Goal: Task Accomplishment & Management: Complete application form

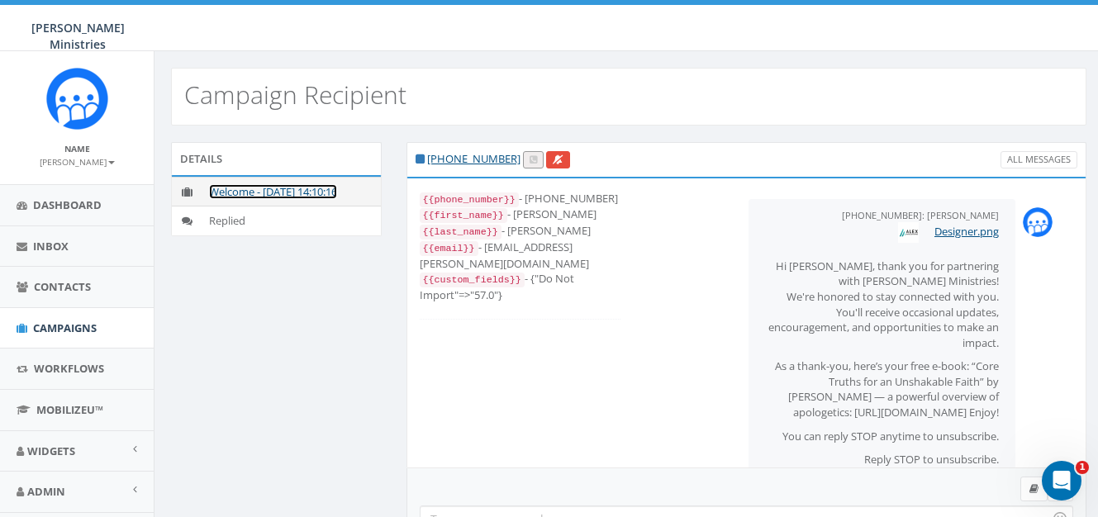
click at [250, 188] on link "Welcome - [DATE] 14:10:16" at bounding box center [273, 191] width 128 height 15
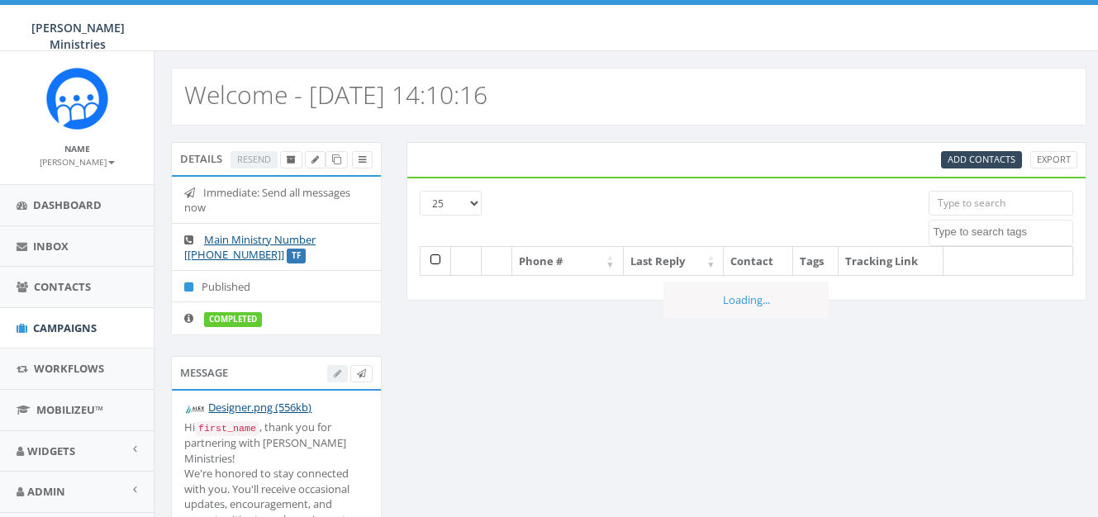
select select
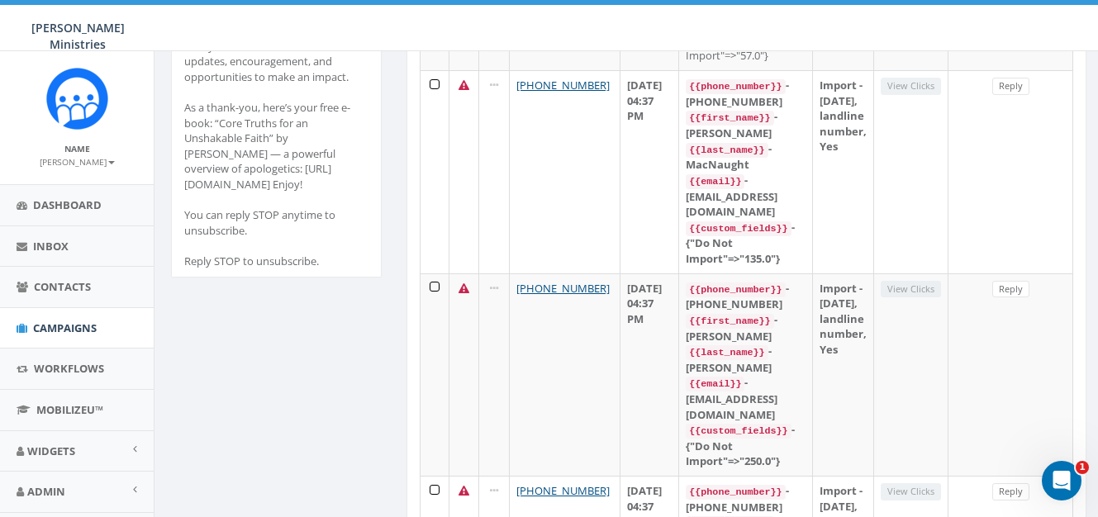
scroll to position [480, 0]
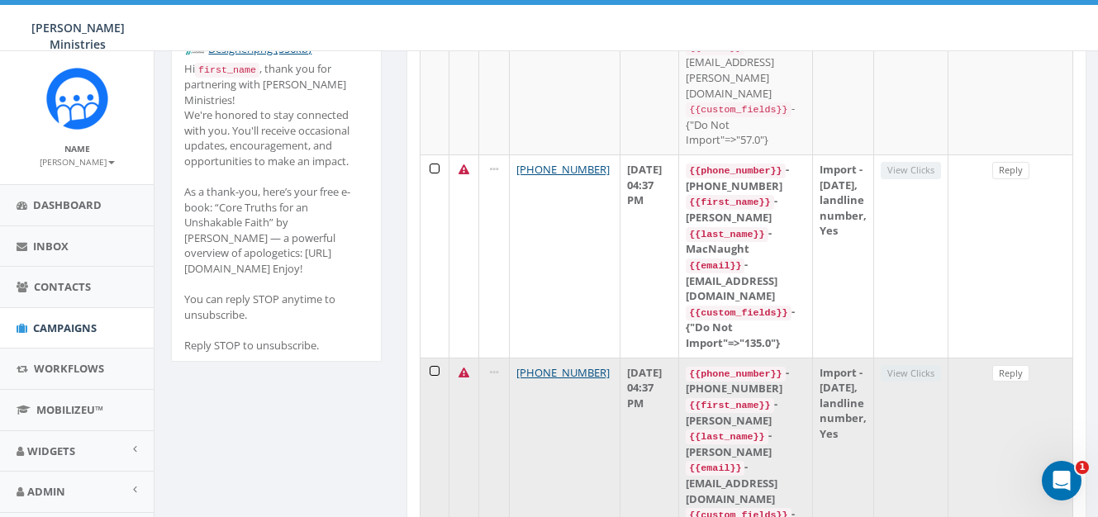
scroll to position [358, 0]
click at [459, 369] on icon at bounding box center [464, 374] width 11 height 11
click at [949, 359] on td "View Clicks" at bounding box center [911, 460] width 74 height 203
click at [516, 366] on link "+1 703-737-3725" at bounding box center [562, 373] width 93 height 15
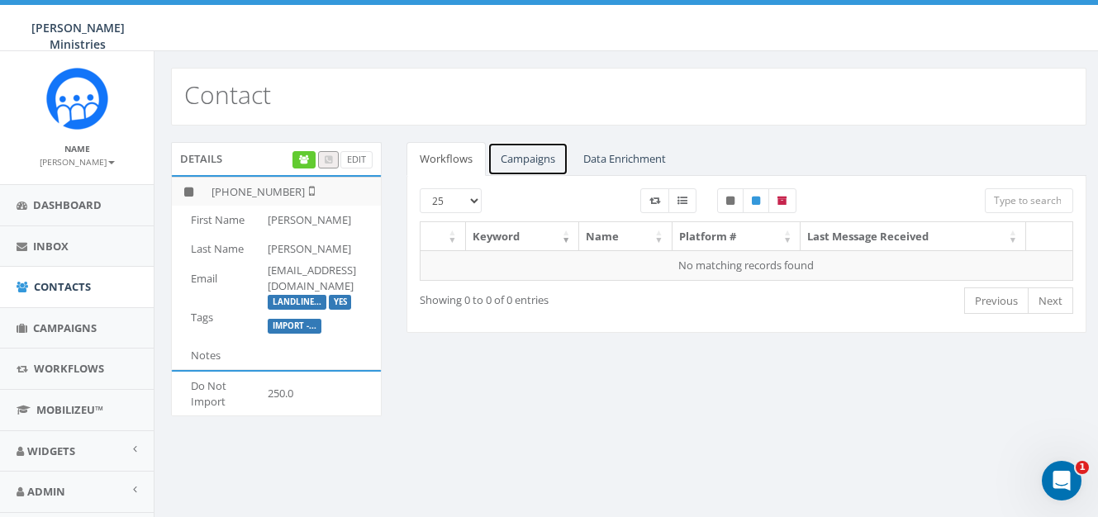
click at [507, 151] on link "Campaigns" at bounding box center [528, 159] width 81 height 34
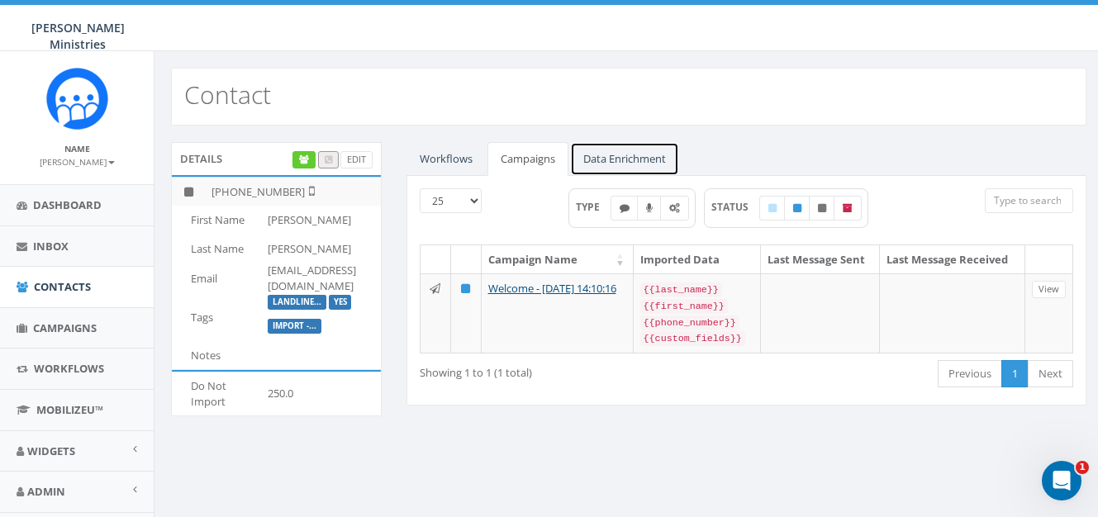
click at [647, 165] on link "Data Enrichment" at bounding box center [624, 159] width 109 height 34
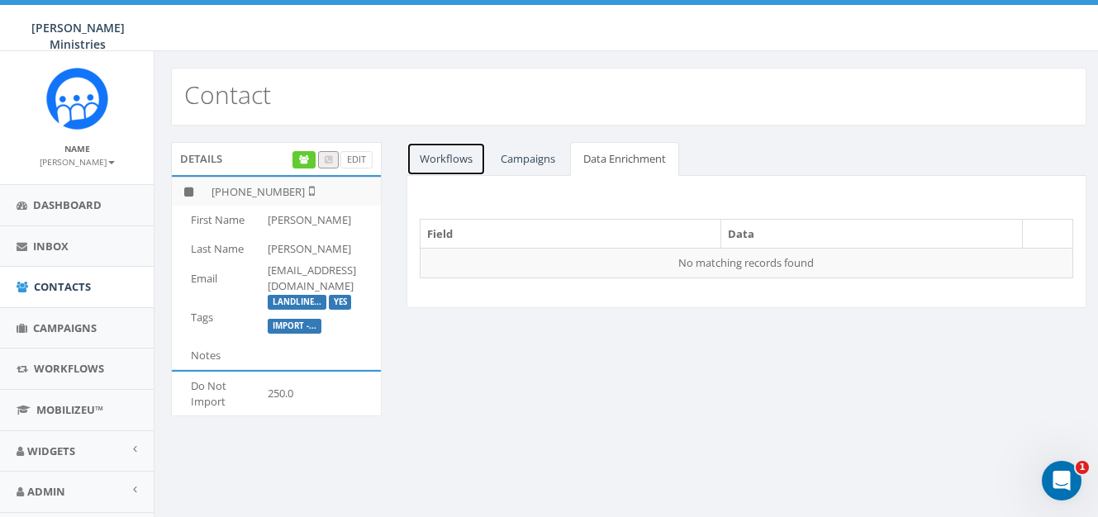
click at [448, 159] on link "Workflows" at bounding box center [446, 159] width 79 height 34
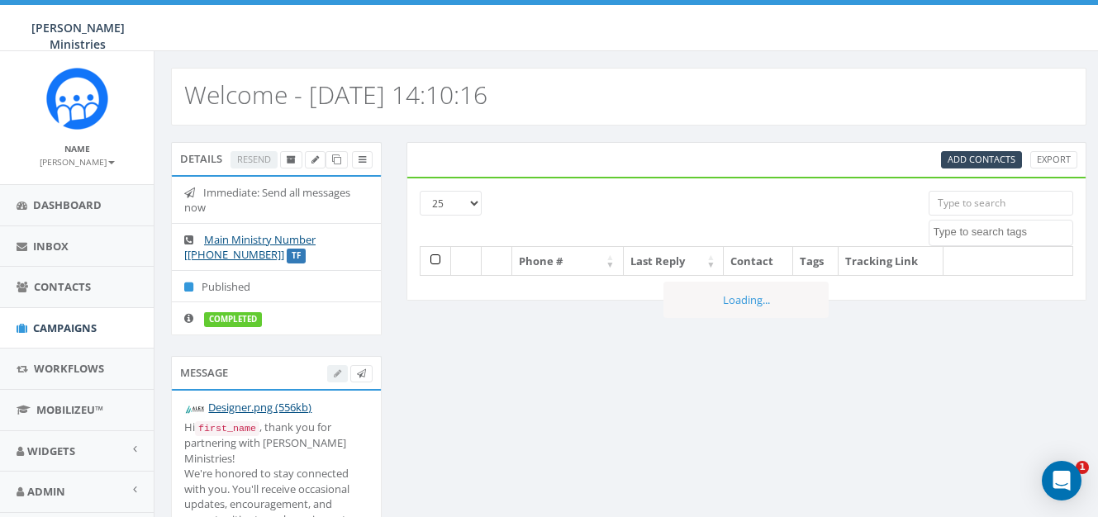
select select
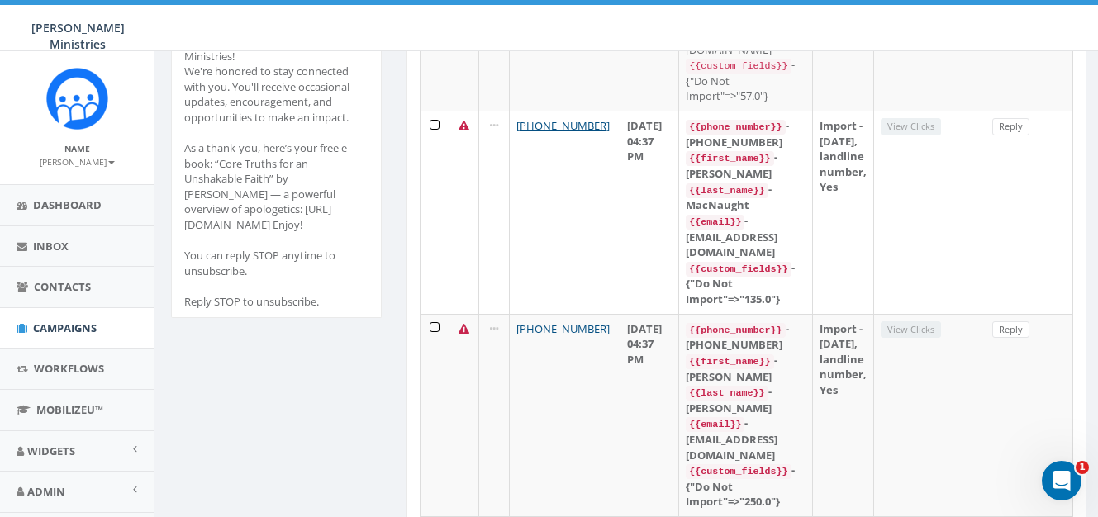
scroll to position [477, 0]
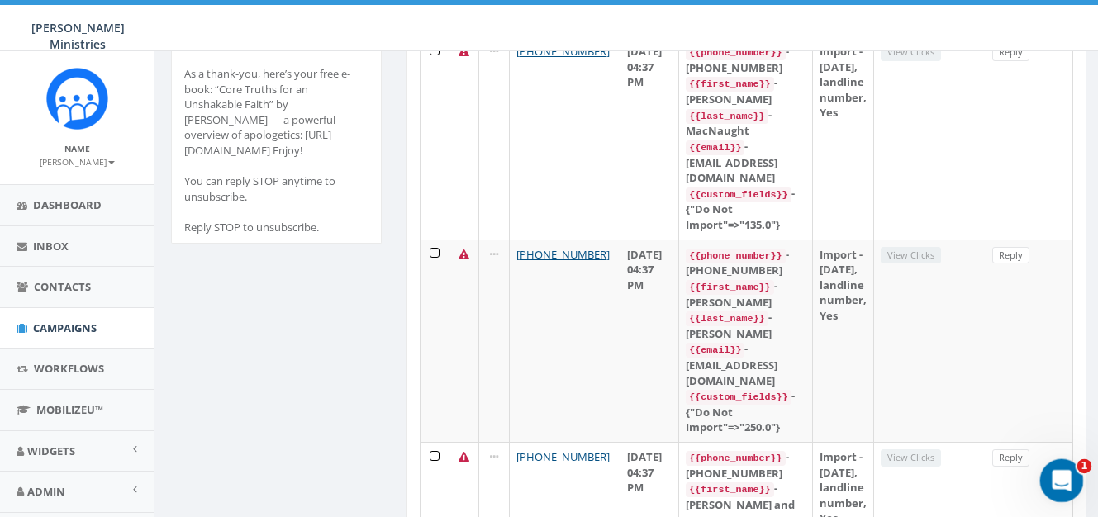
click at [1058, 476] on icon "Open Intercom Messenger" at bounding box center [1059, 478] width 27 height 27
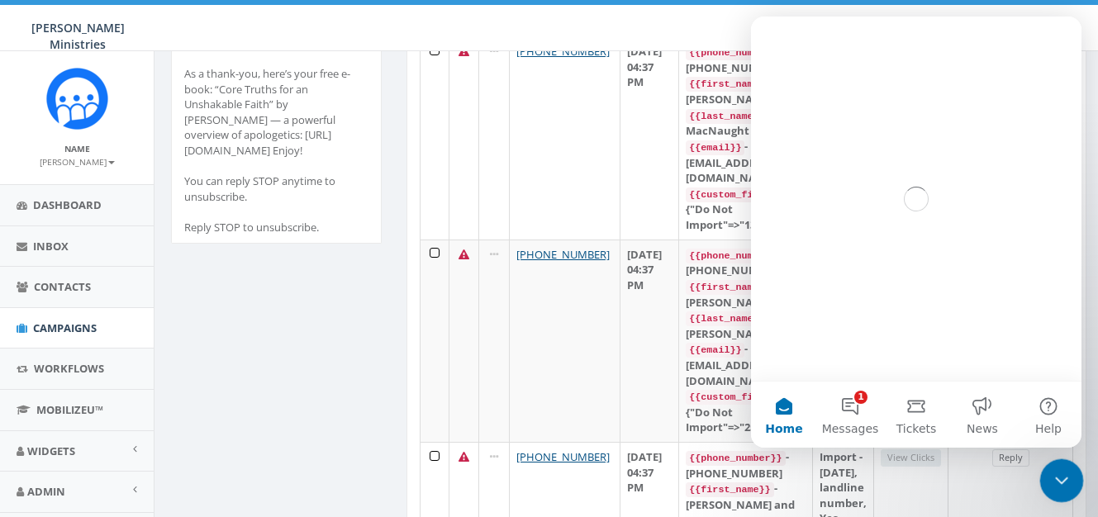
scroll to position [0, 0]
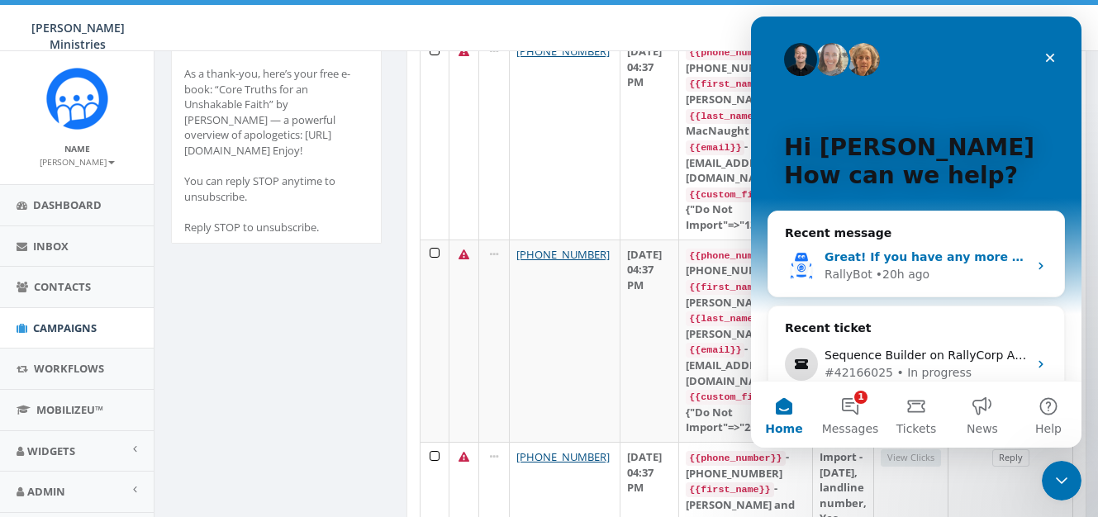
click at [883, 287] on div "Great! If you have any more questions or need further assistance with adding co…" at bounding box center [917, 266] width 296 height 61
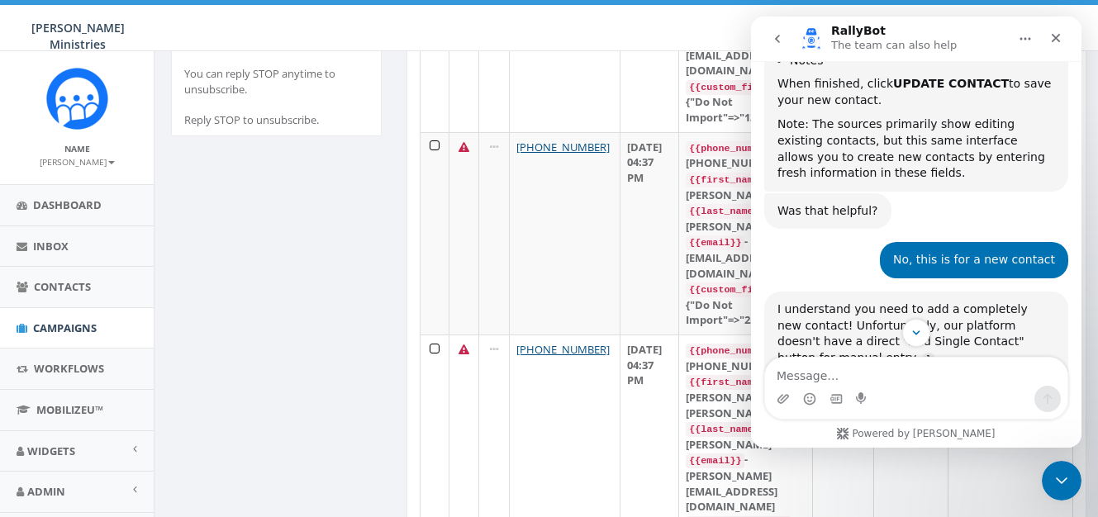
scroll to position [589, 0]
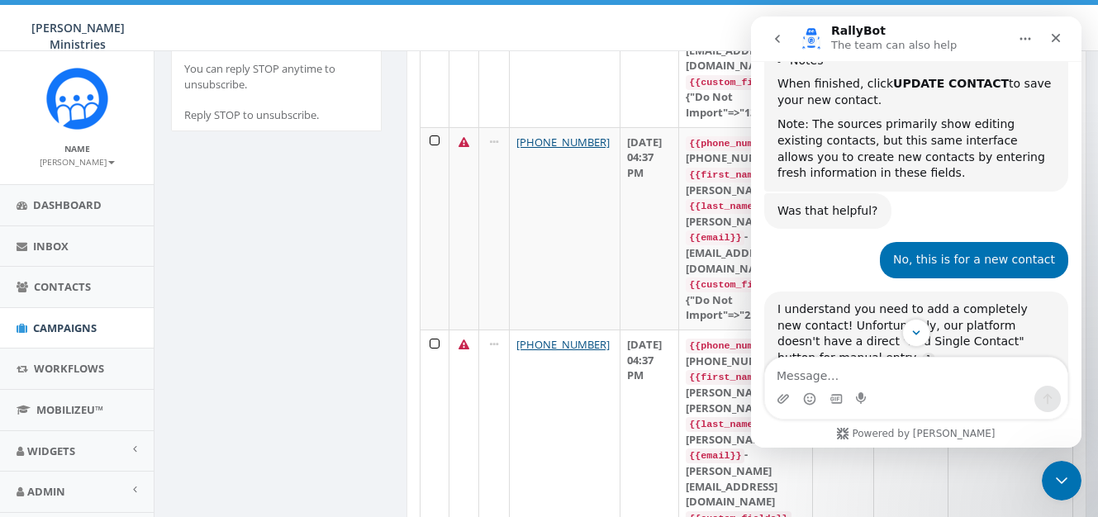
click at [825, 371] on textarea "Message…" at bounding box center [916, 372] width 302 height 28
type textarea "@"
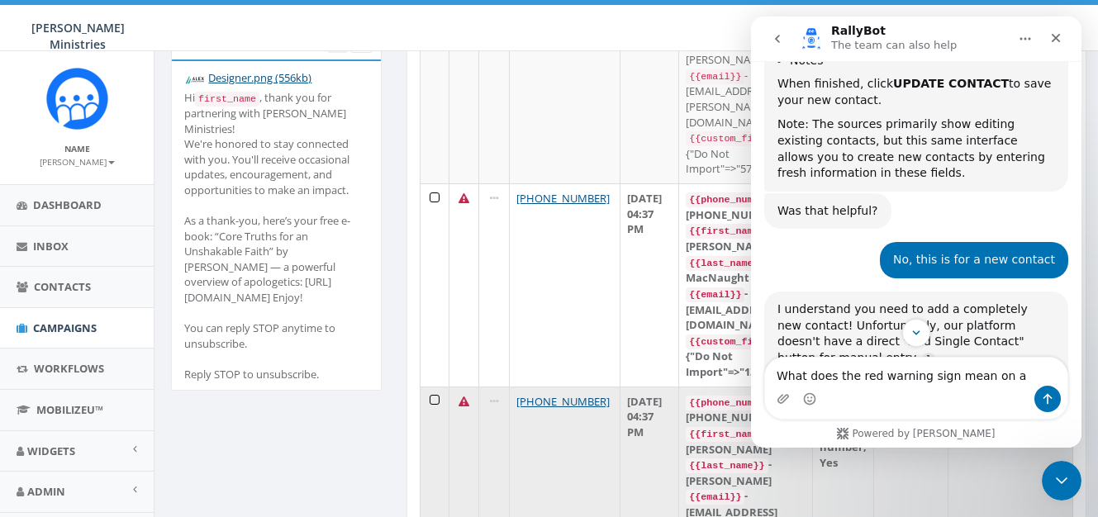
scroll to position [331, 0]
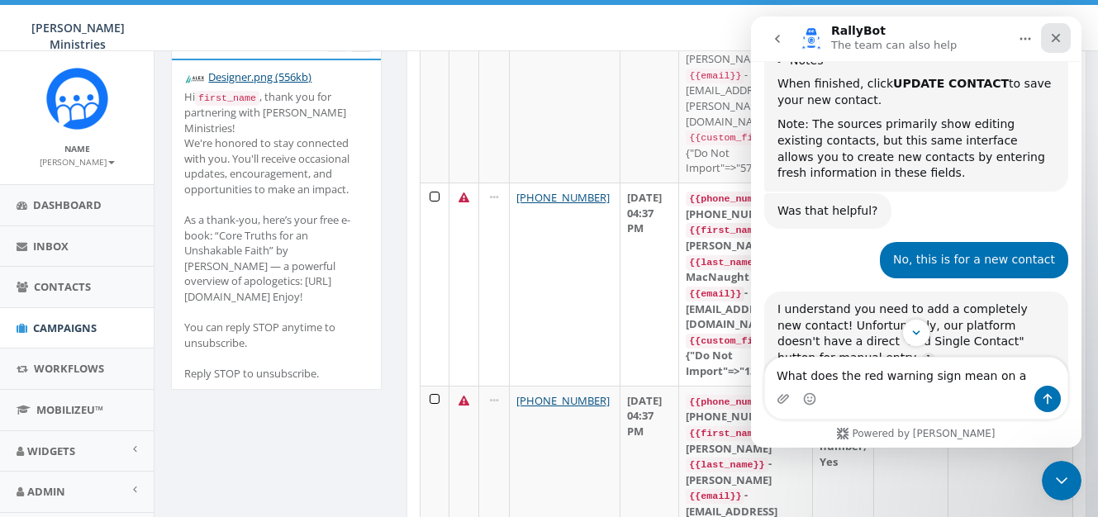
type textarea "What does the red warning sign mean on a"
click at [1062, 43] on icon "Close" at bounding box center [1056, 37] width 13 height 13
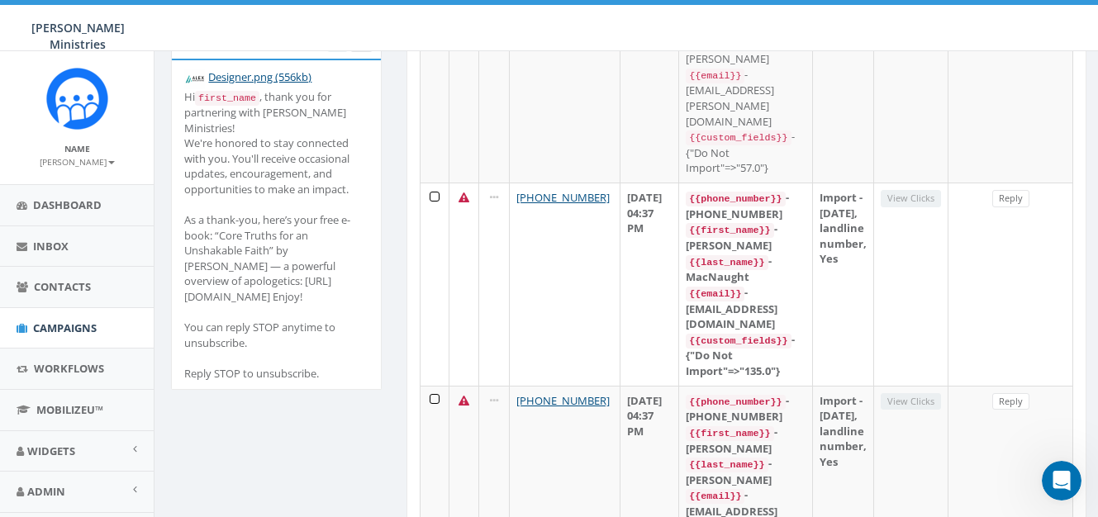
scroll to position [907, 0]
click at [1070, 488] on div "Open Intercom Messenger" at bounding box center [1059, 478] width 55 height 55
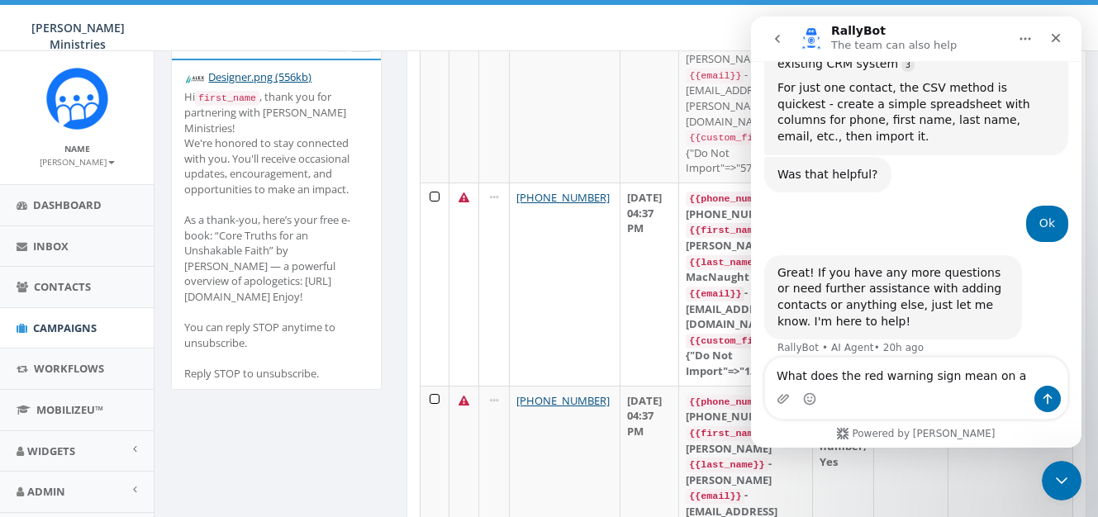
drag, startPoint x: 1007, startPoint y: 376, endPoint x: 977, endPoint y: 378, distance: 29.8
click at [977, 378] on textarea "What does the red warning sign mean on a" at bounding box center [916, 372] width 302 height 28
type textarea "What does the red warning sign mean"
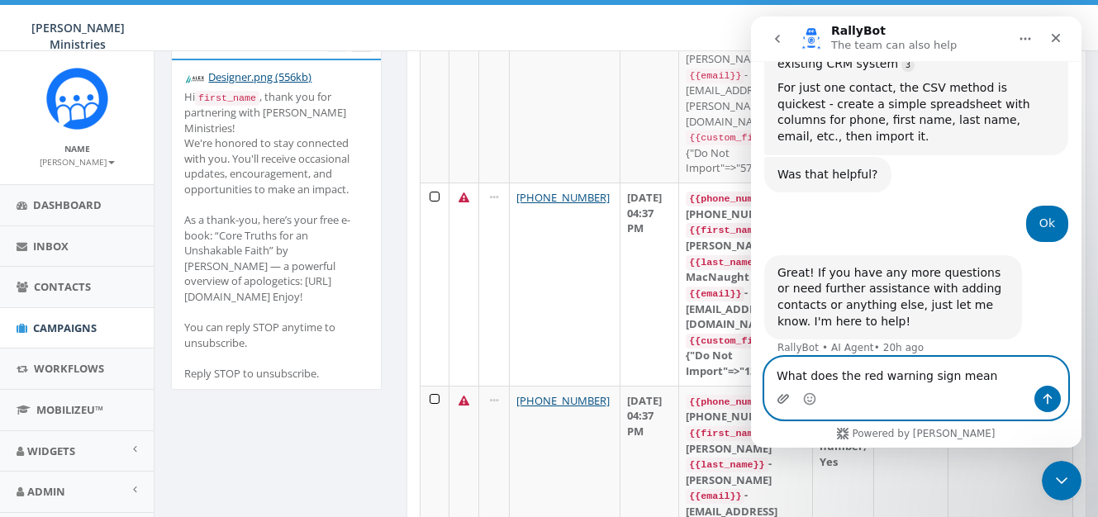
click at [778, 400] on icon "Upload attachment" at bounding box center [784, 398] width 12 height 9
drag, startPoint x: 993, startPoint y: 372, endPoint x: 779, endPoint y: 361, distance: 214.3
click at [779, 361] on textarea "What does the red warning sign mean" at bounding box center [916, 372] width 302 height 28
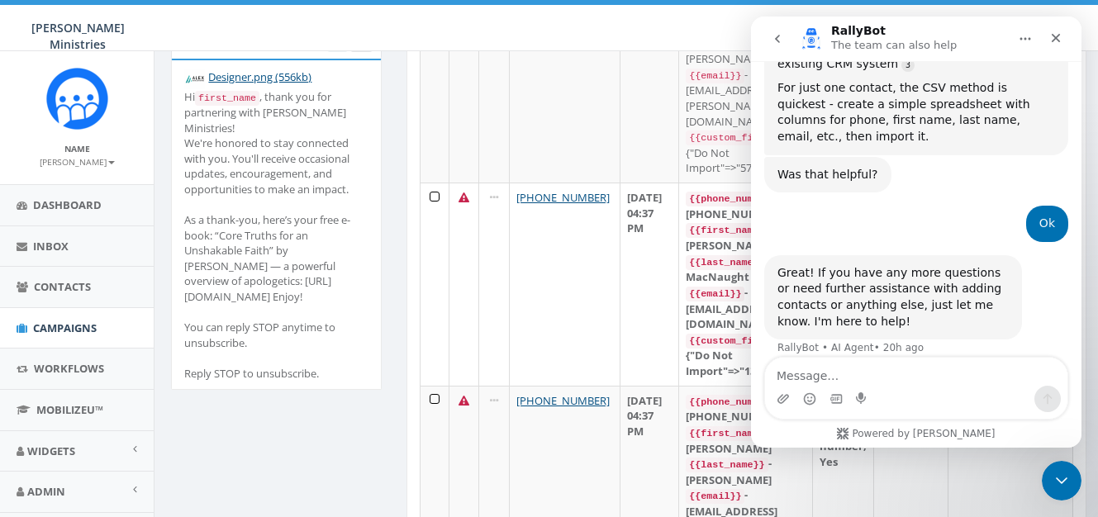
drag, startPoint x: 1058, startPoint y: 31, endPoint x: 1809, endPoint y: 47, distance: 751.4
click at [1058, 31] on icon "Close" at bounding box center [1056, 37] width 13 height 13
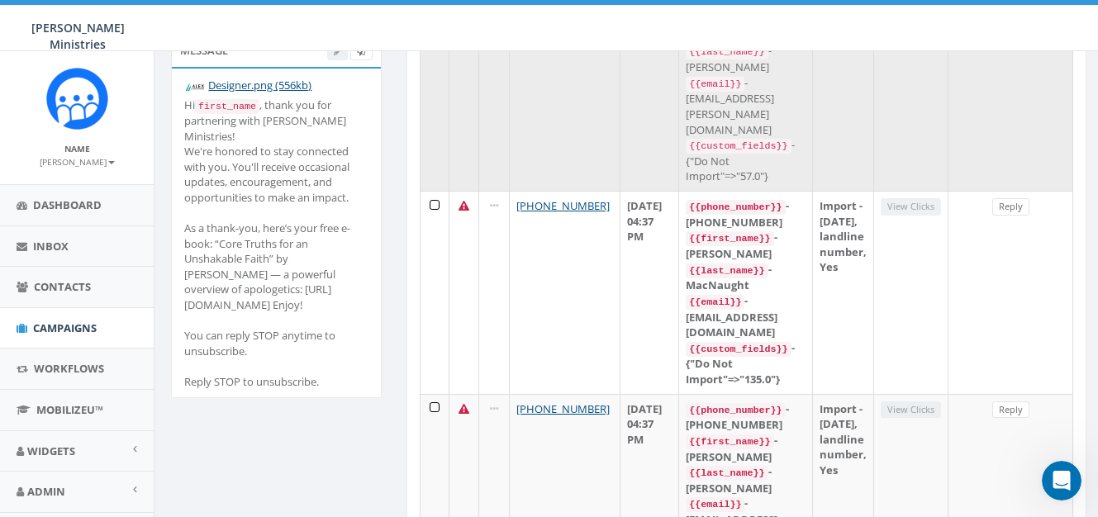
scroll to position [236, 0]
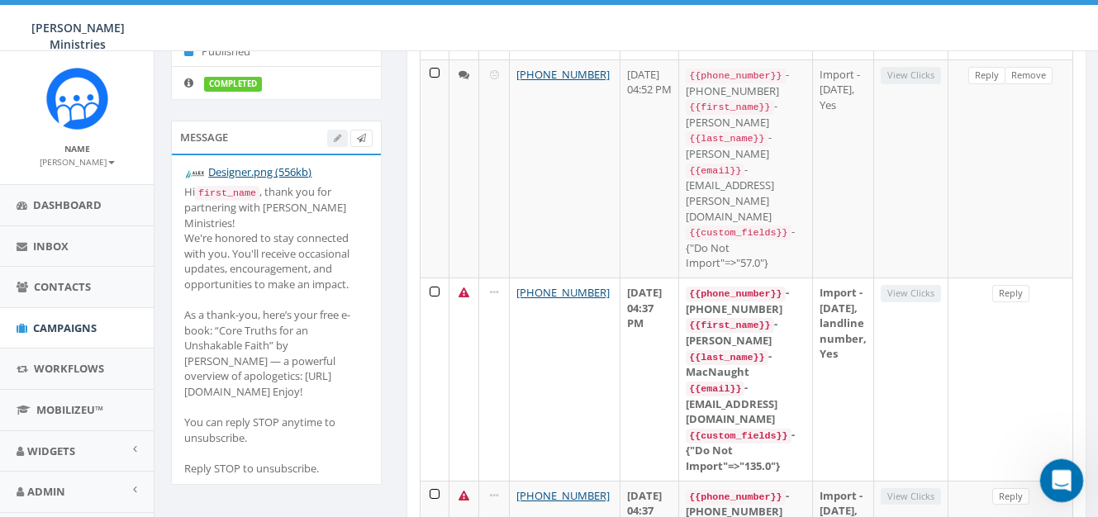
click at [1069, 474] on icon "Open Intercom Messenger" at bounding box center [1059, 478] width 27 height 27
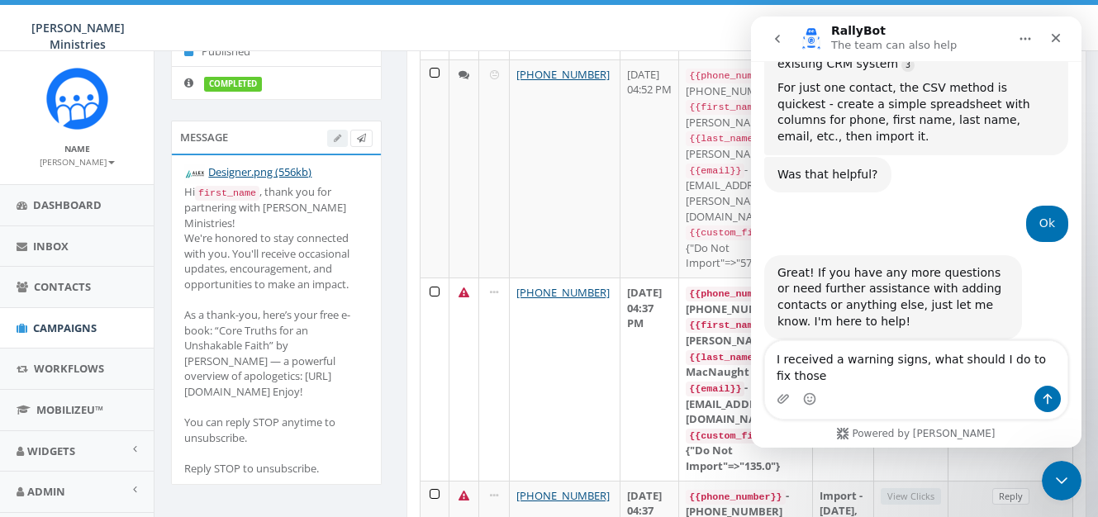
scroll to position [924, 0]
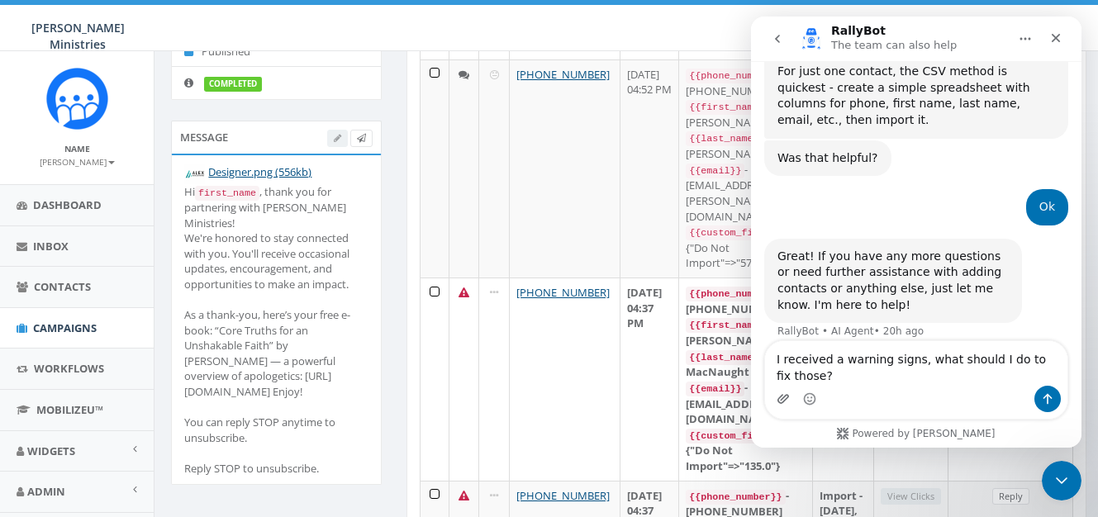
type textarea "I received a warning signs, what should I do to fix those?"
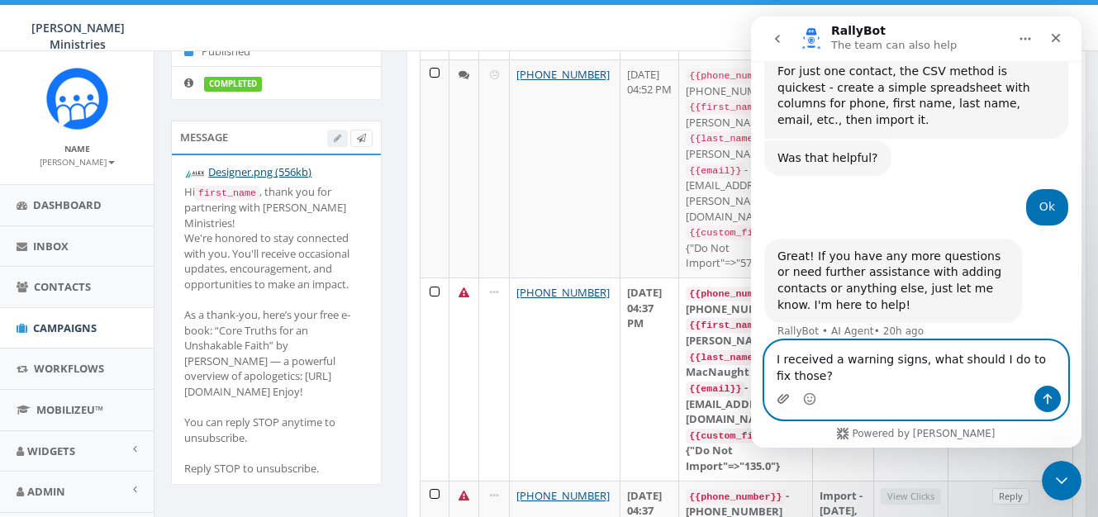
click at [778, 402] on icon "Upload attachment" at bounding box center [784, 398] width 12 height 9
click at [1049, 399] on icon "Send a message…" at bounding box center [1047, 399] width 13 height 13
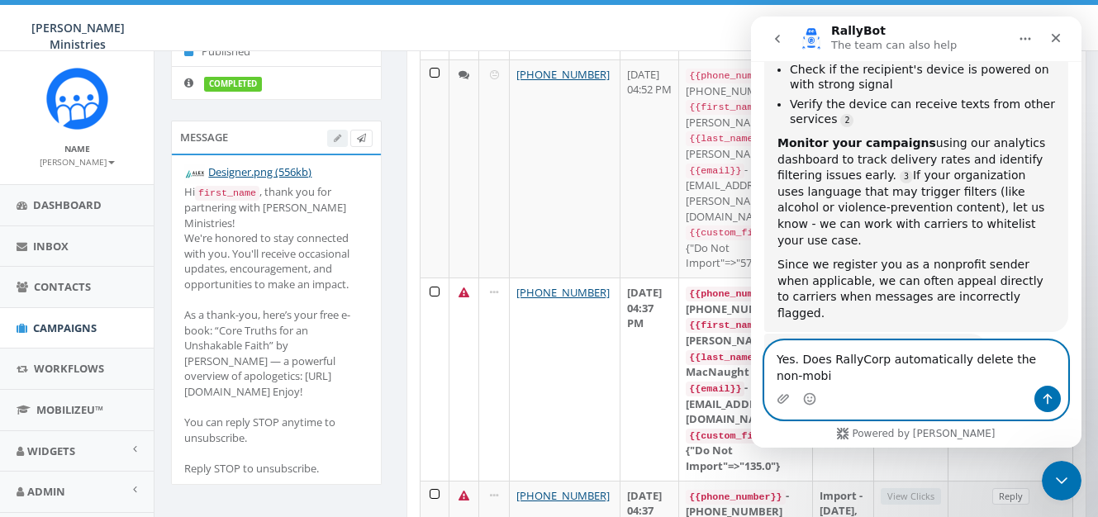
scroll to position [1443, 0]
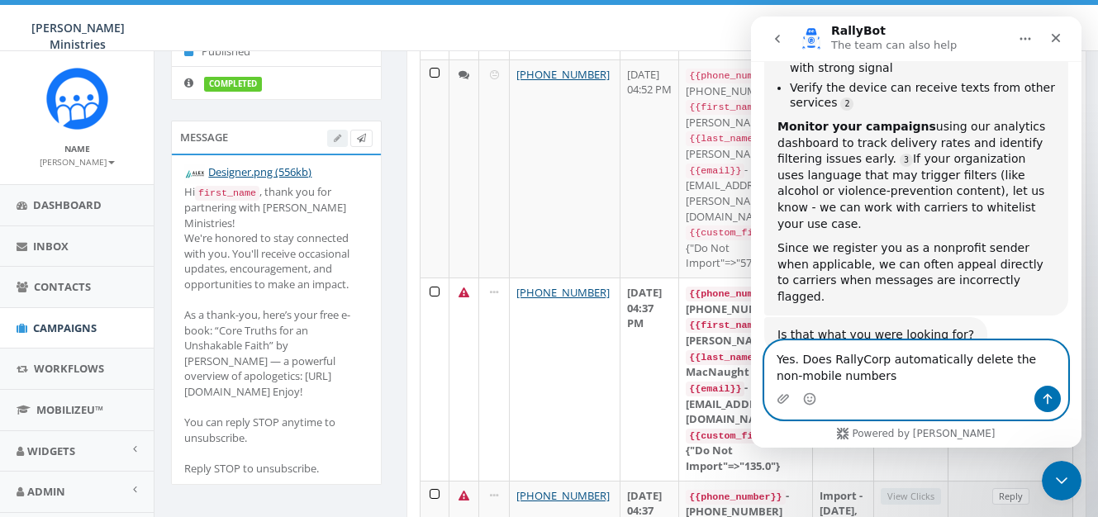
type textarea "Yes. Does RallyCorp automatically delete the non-mobile numbers?"
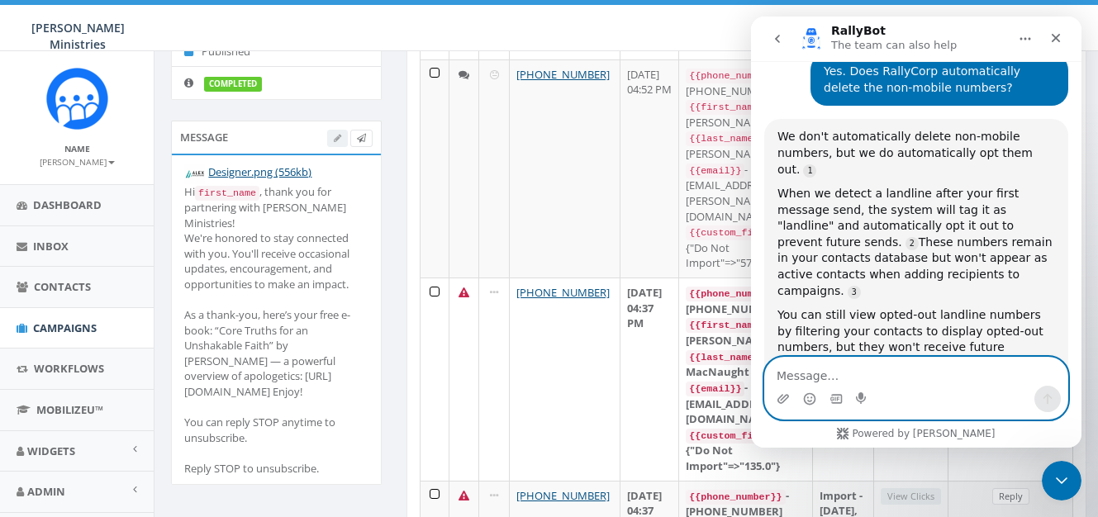
scroll to position [1756, 0]
type textarea "Yes thanks"
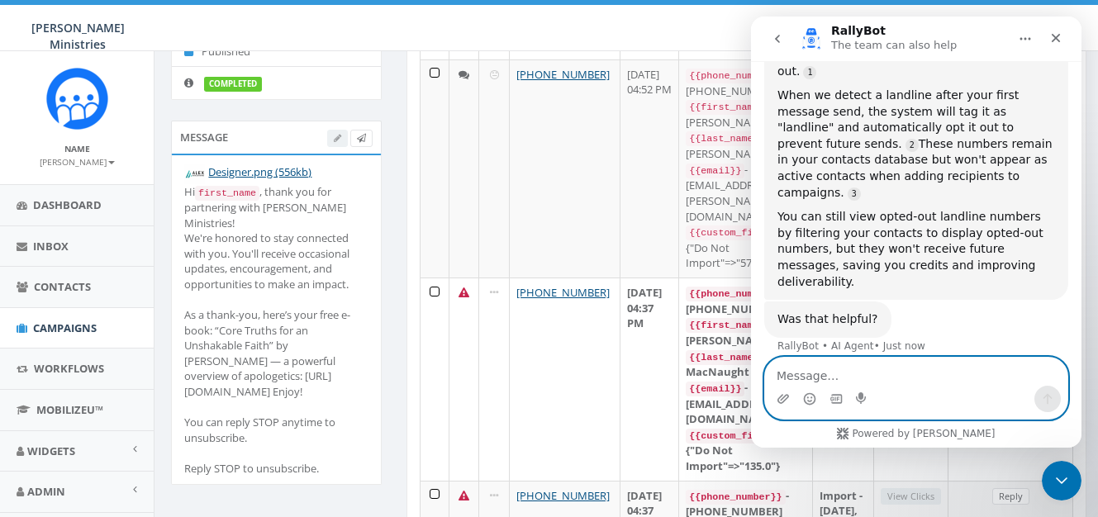
scroll to position [1887, 0]
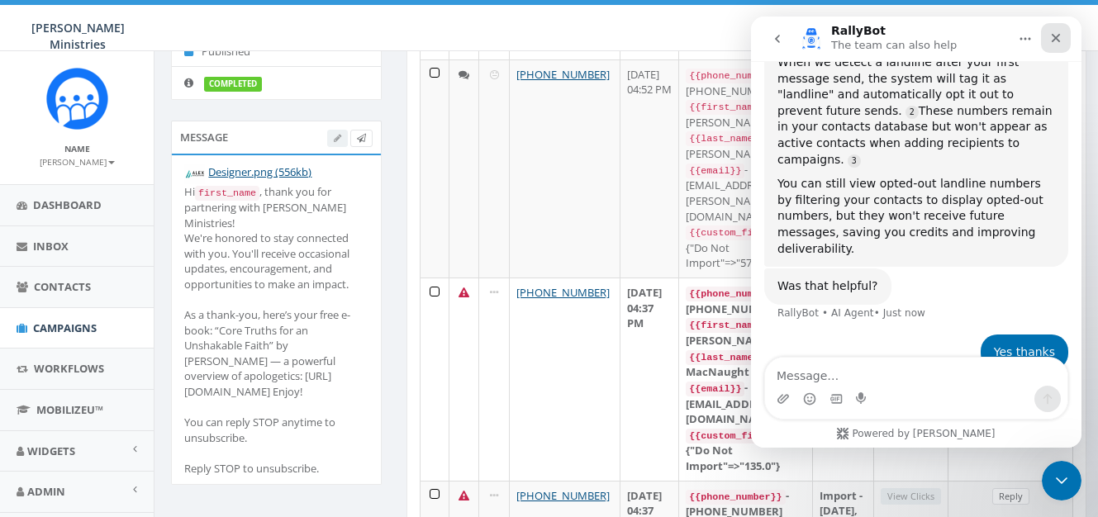
click at [1058, 39] on icon "Close" at bounding box center [1056, 37] width 13 height 13
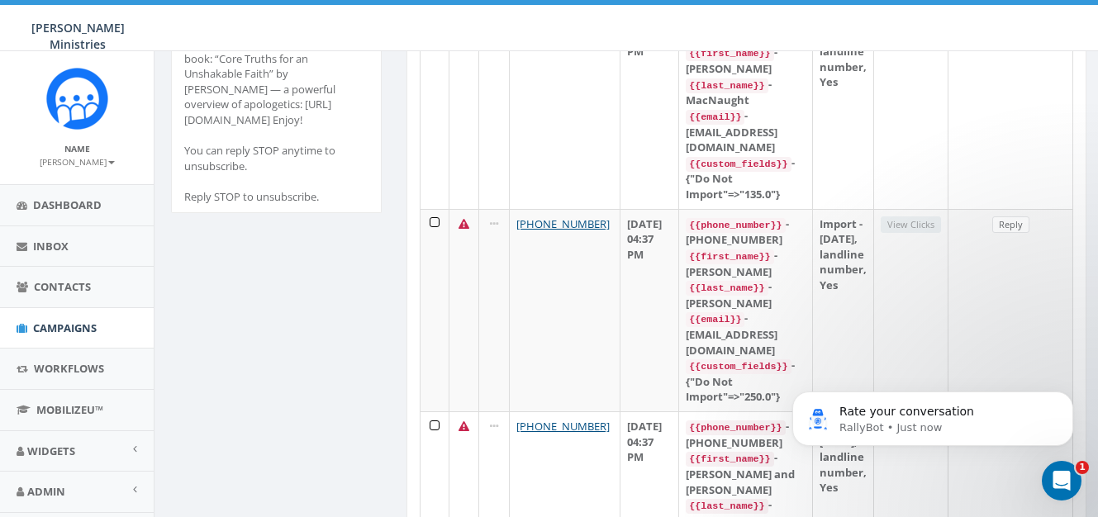
scroll to position [705, 0]
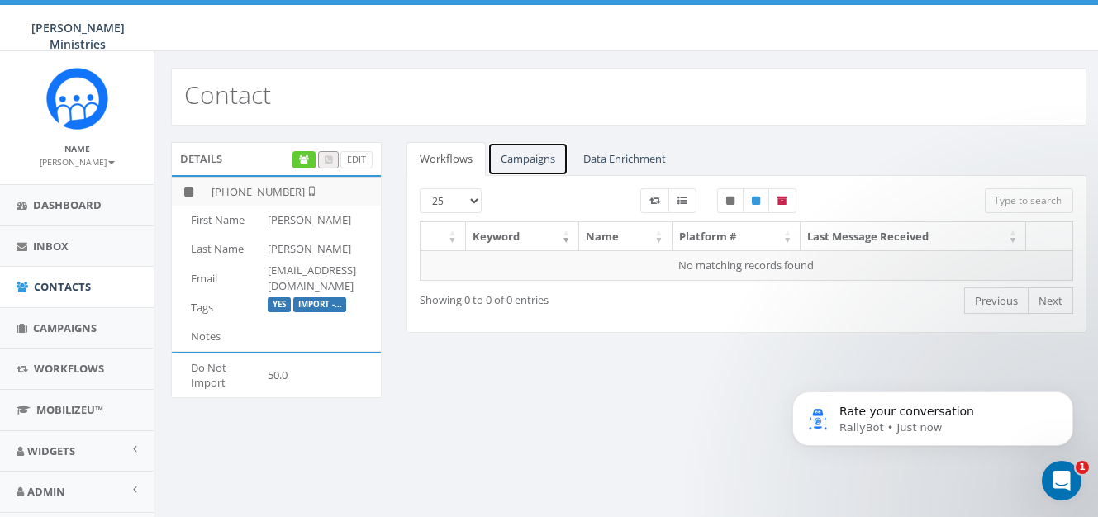
click at [527, 161] on link "Campaigns" at bounding box center [528, 159] width 81 height 34
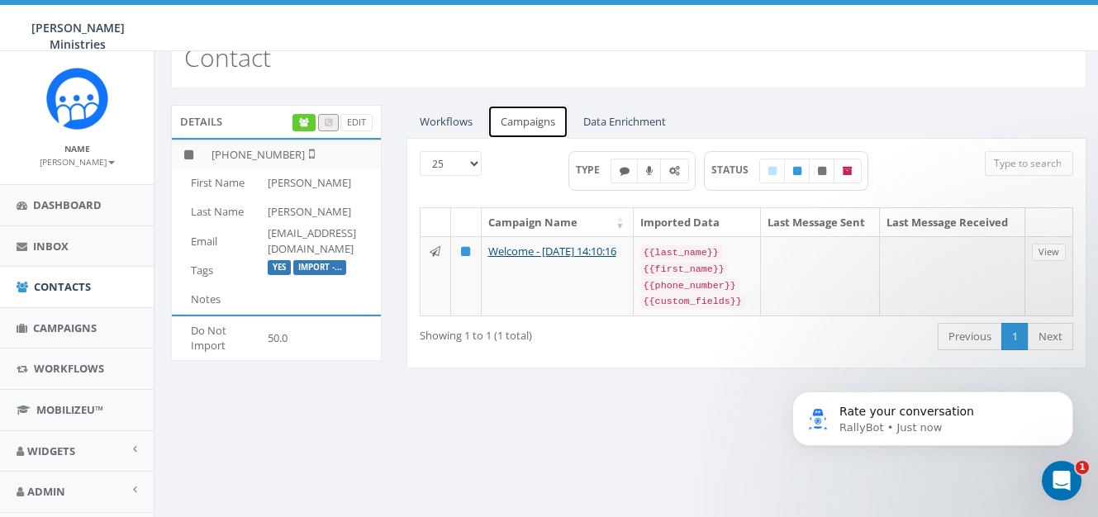
scroll to position [83, 0]
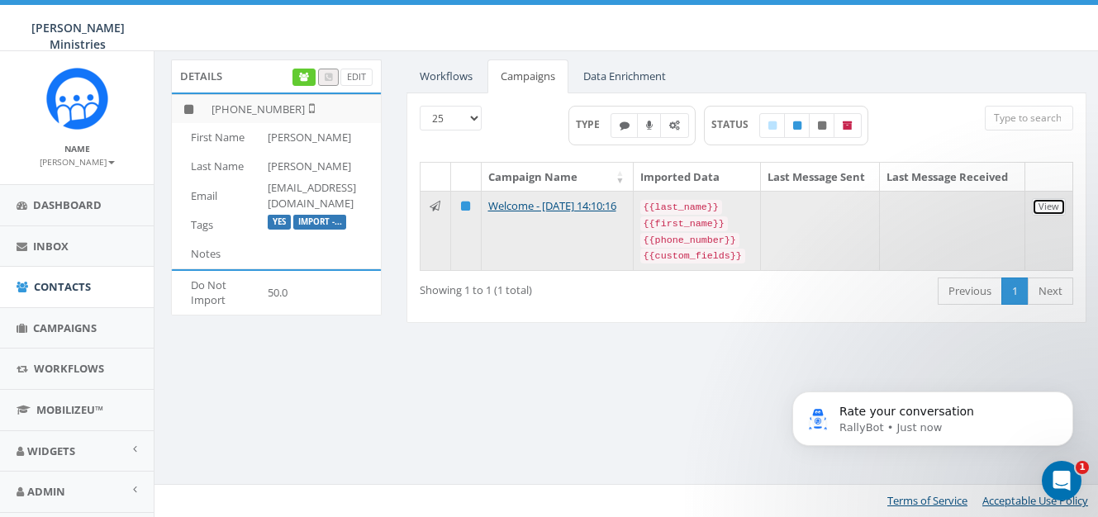
click at [1041, 208] on link "View" at bounding box center [1049, 206] width 34 height 17
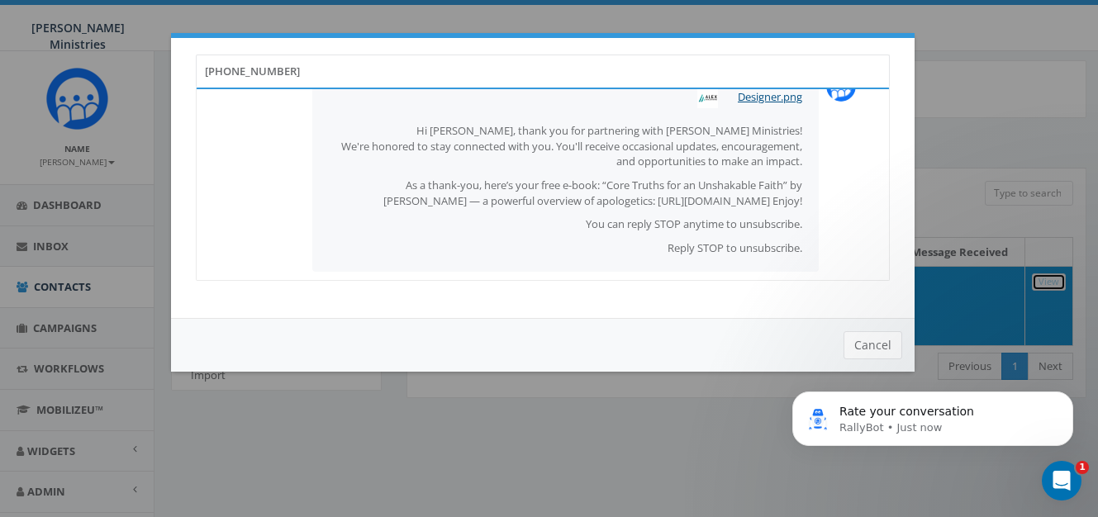
scroll to position [153, 0]
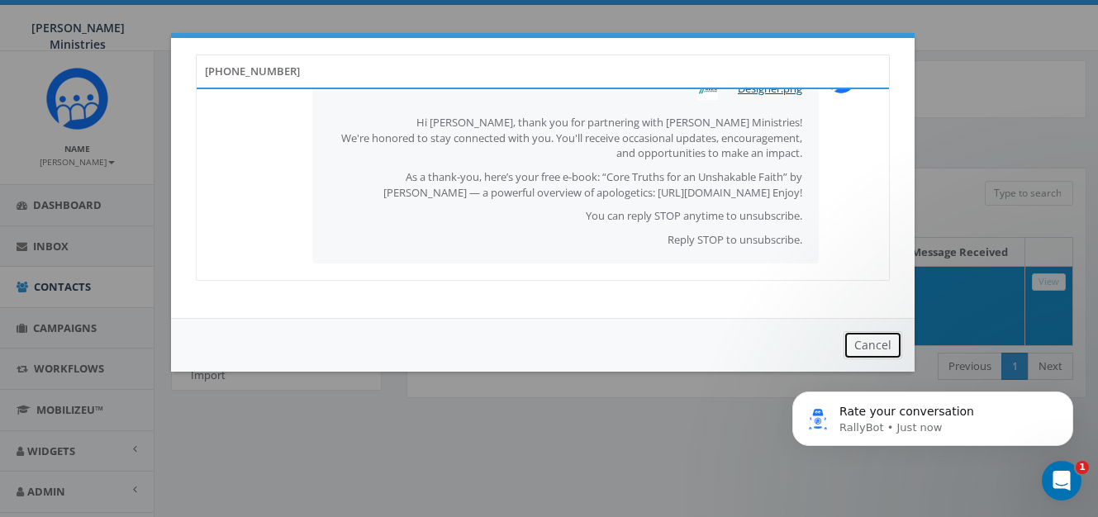
click at [875, 345] on button "Cancel" at bounding box center [873, 345] width 59 height 28
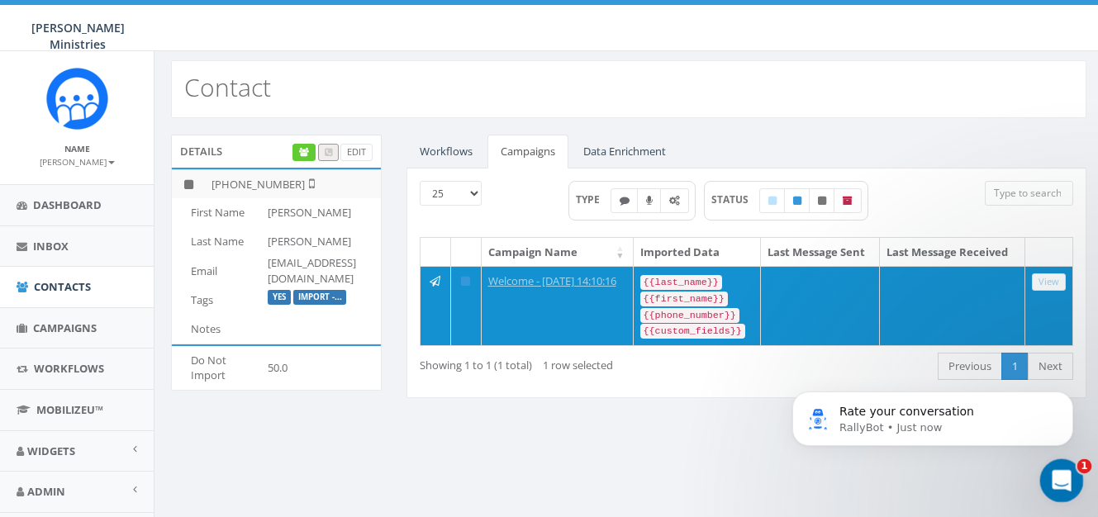
click at [1064, 479] on icon "Open Intercom Messenger" at bounding box center [1059, 478] width 27 height 27
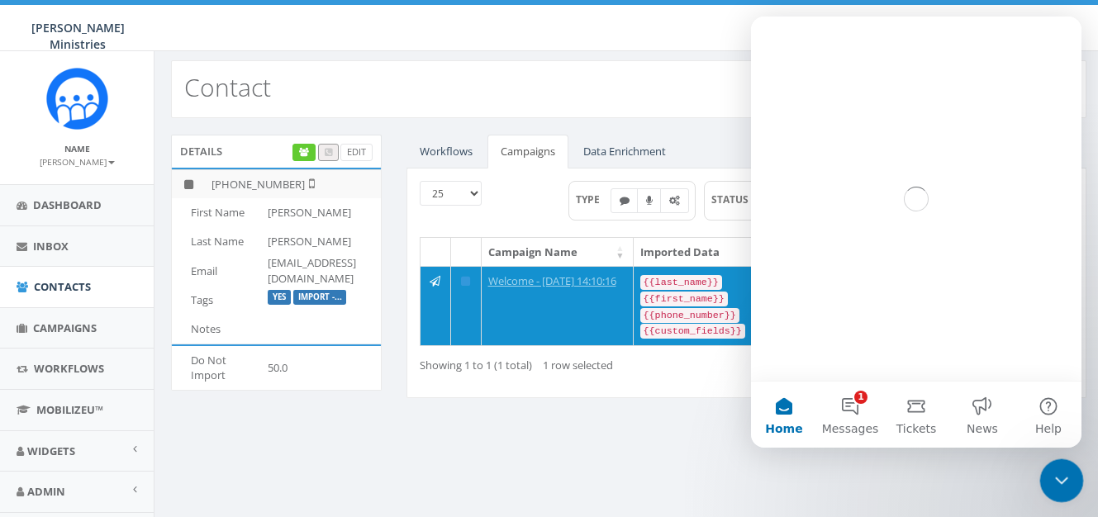
scroll to position [0, 0]
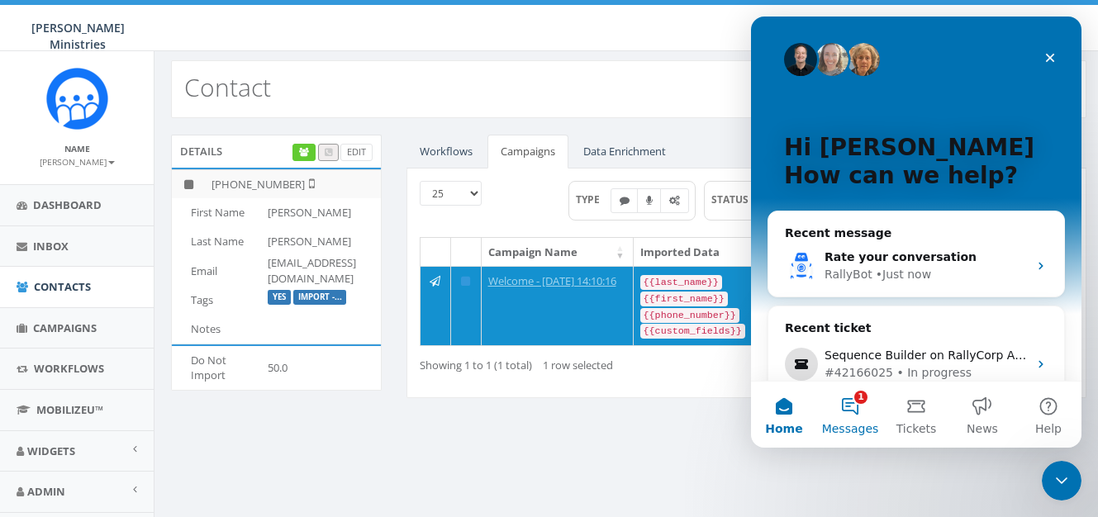
click at [852, 412] on button "1 Messages" at bounding box center [850, 415] width 66 height 66
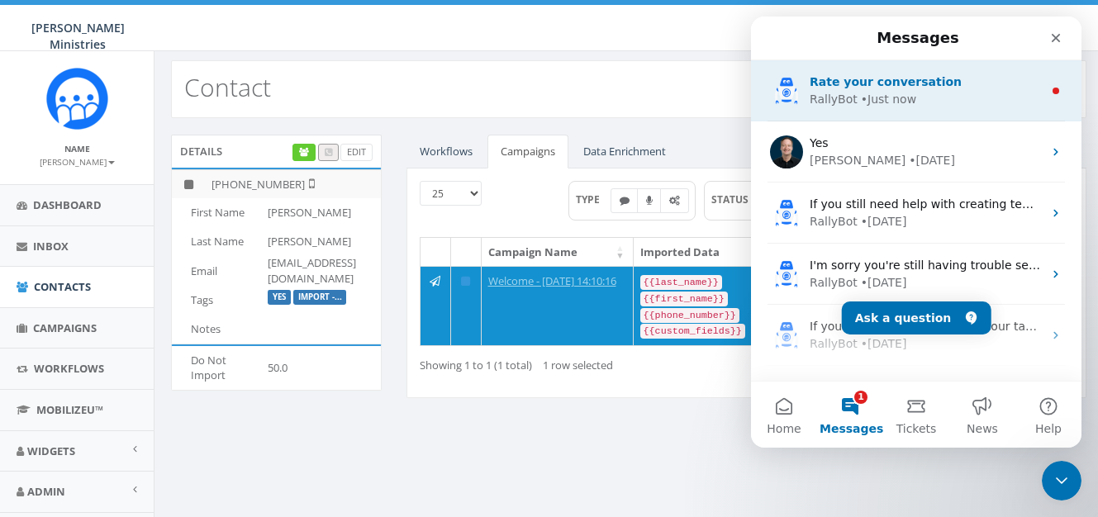
click at [869, 106] on div "• Just now" at bounding box center [888, 99] width 55 height 17
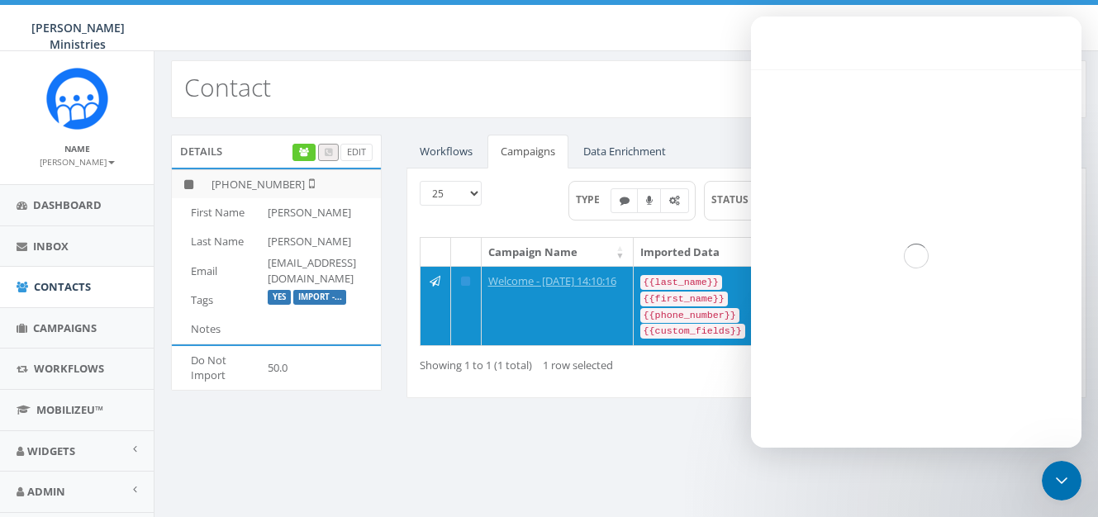
scroll to position [15, 0]
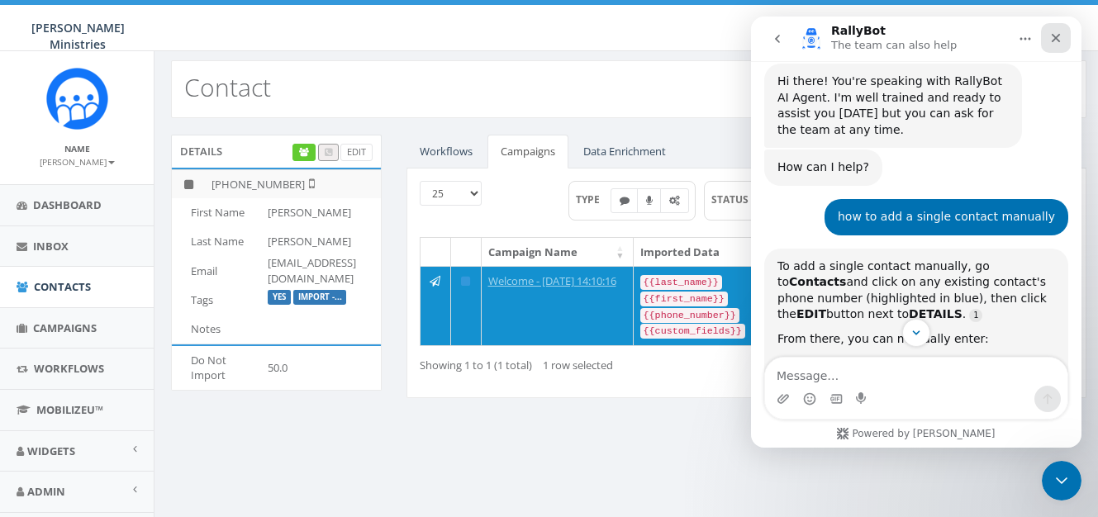
click at [1057, 40] on icon "Close" at bounding box center [1056, 37] width 13 height 13
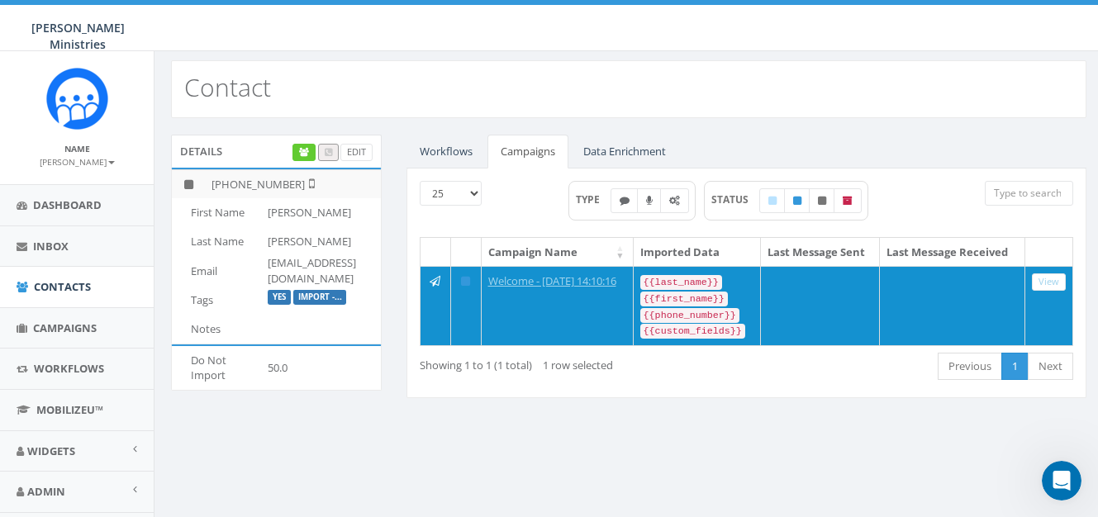
scroll to position [2078, 0]
click at [64, 216] on link "Dashboard" at bounding box center [77, 205] width 154 height 40
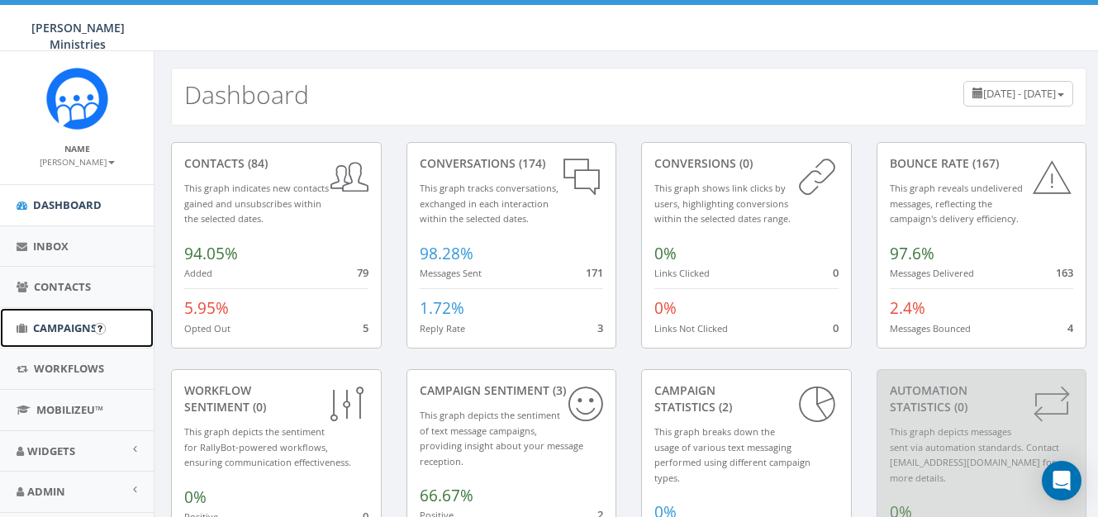
click at [79, 326] on span "Campaigns" at bounding box center [65, 328] width 64 height 15
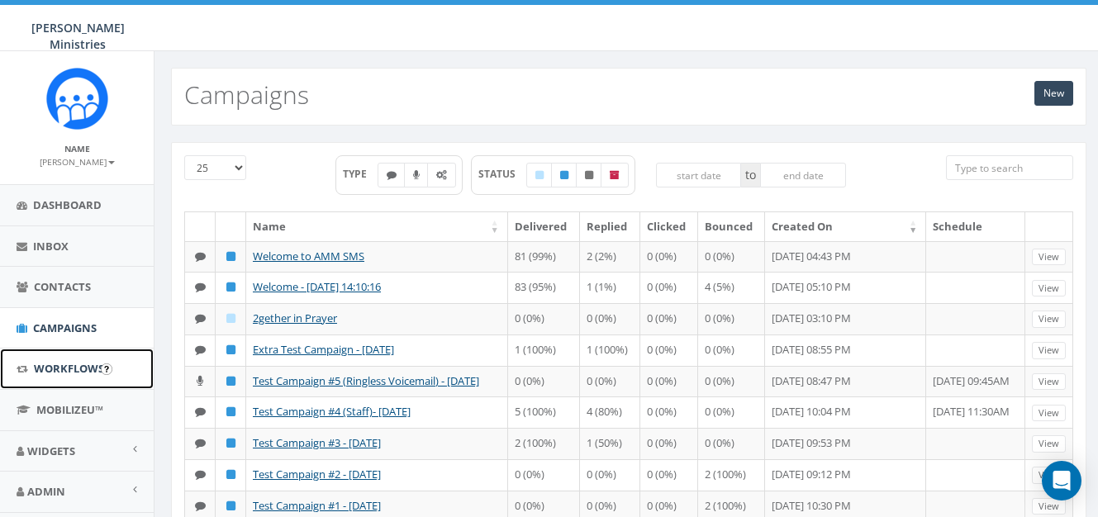
click at [67, 366] on span "Workflows" at bounding box center [69, 368] width 70 height 15
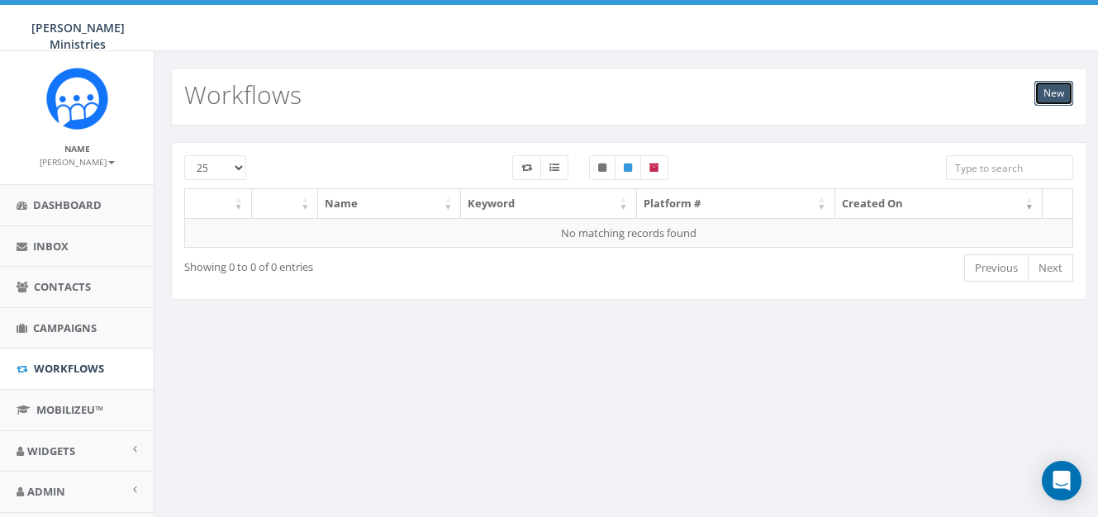
click at [1052, 99] on link "New" at bounding box center [1054, 93] width 39 height 25
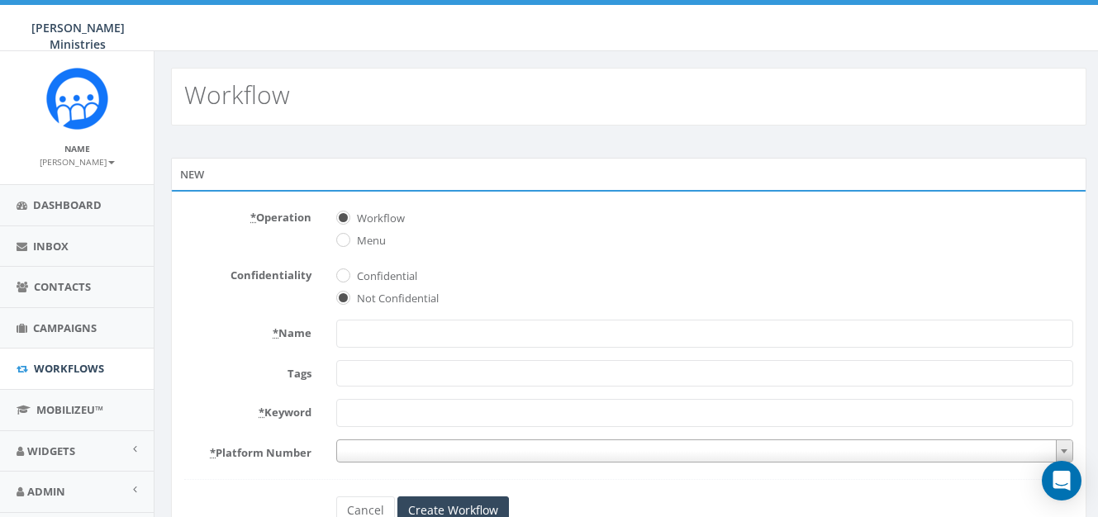
select select
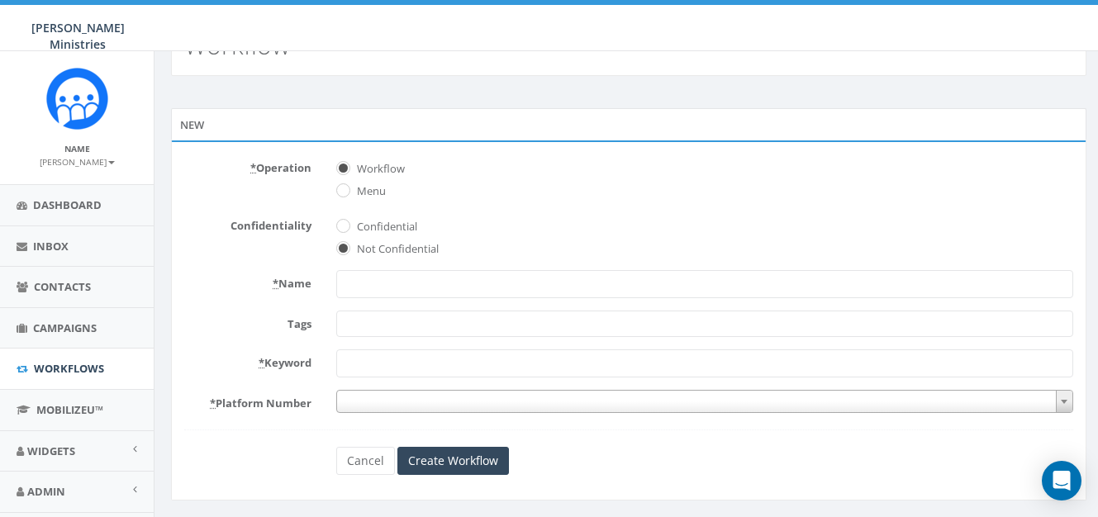
scroll to position [65, 0]
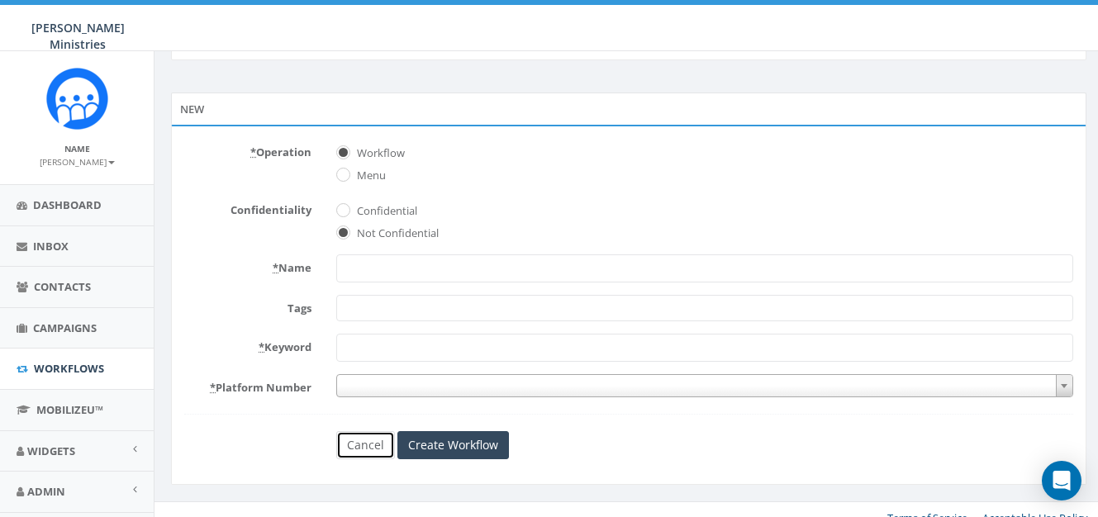
click at [364, 443] on link "Cancel" at bounding box center [365, 445] width 59 height 28
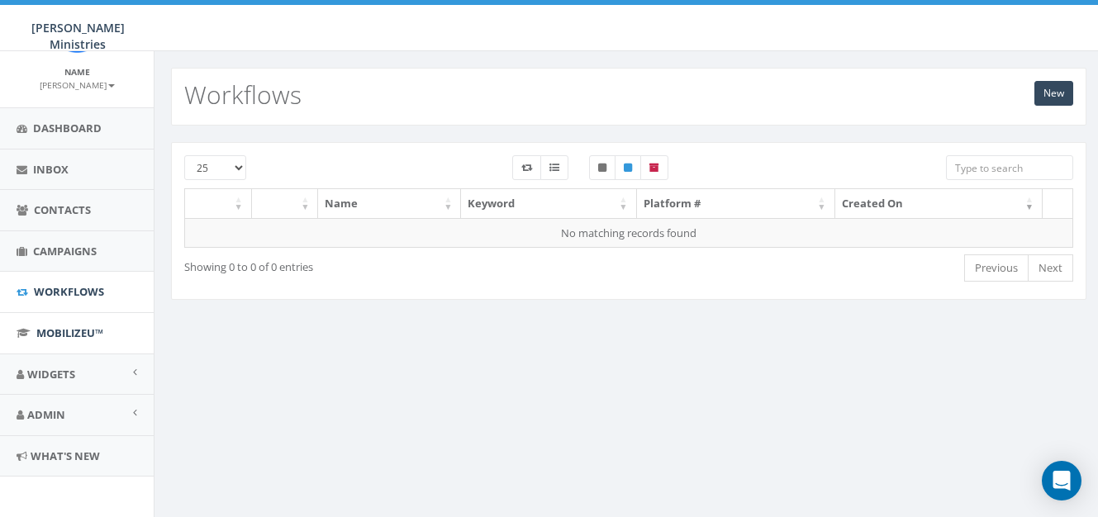
scroll to position [83, 0]
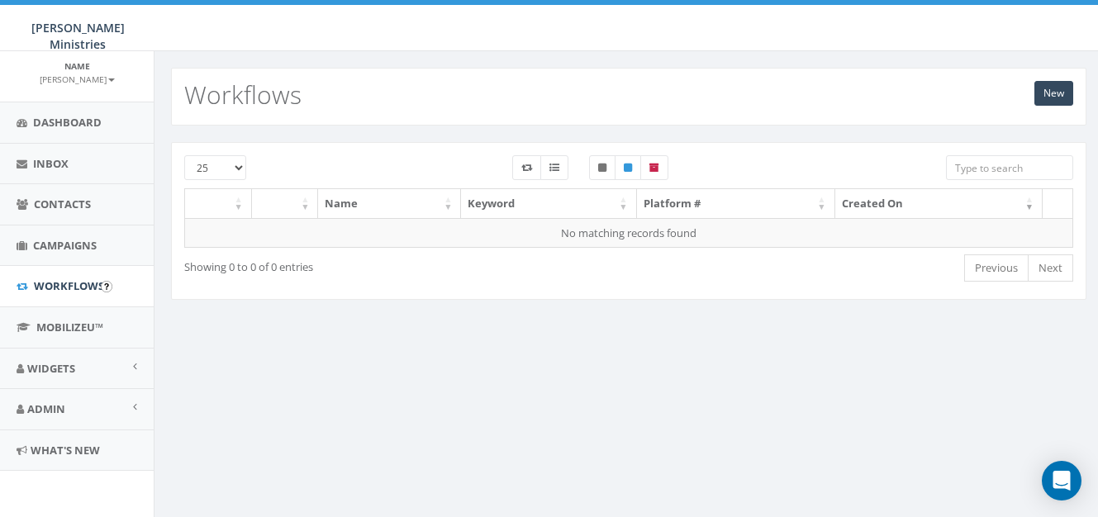
click at [106, 286] on input "image" at bounding box center [107, 287] width 12 height 12
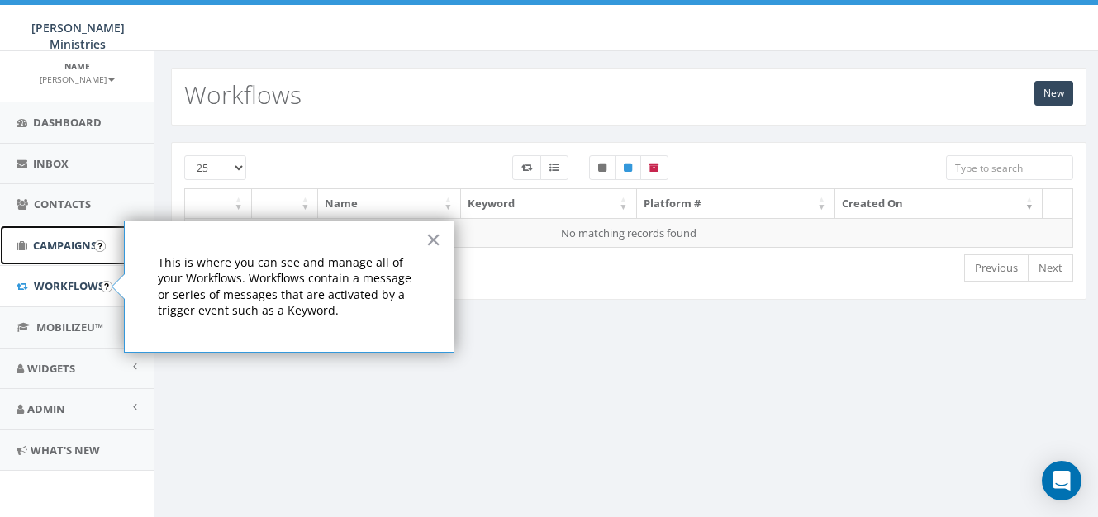
click at [63, 249] on span "Campaigns" at bounding box center [65, 245] width 64 height 15
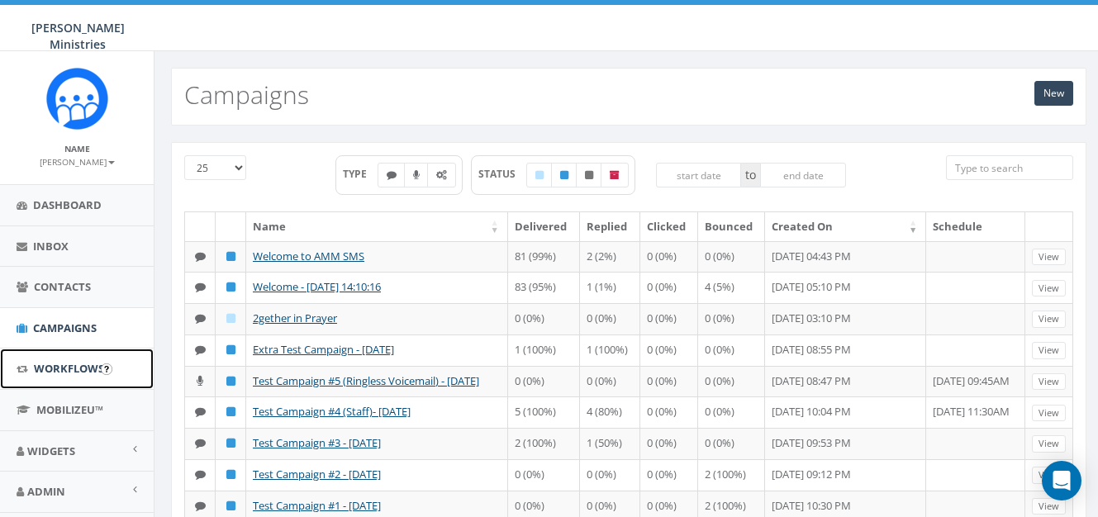
click at [55, 364] on span "Workflows" at bounding box center [69, 368] width 70 height 15
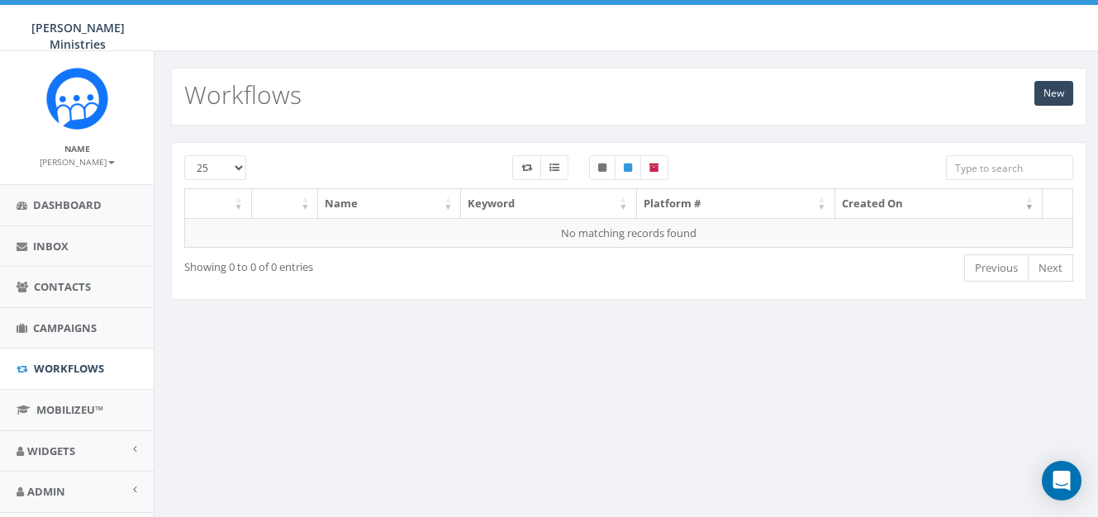
click at [1046, 106] on div "New Workflows" at bounding box center [629, 97] width 916 height 58
click at [1051, 96] on link "New" at bounding box center [1054, 93] width 39 height 25
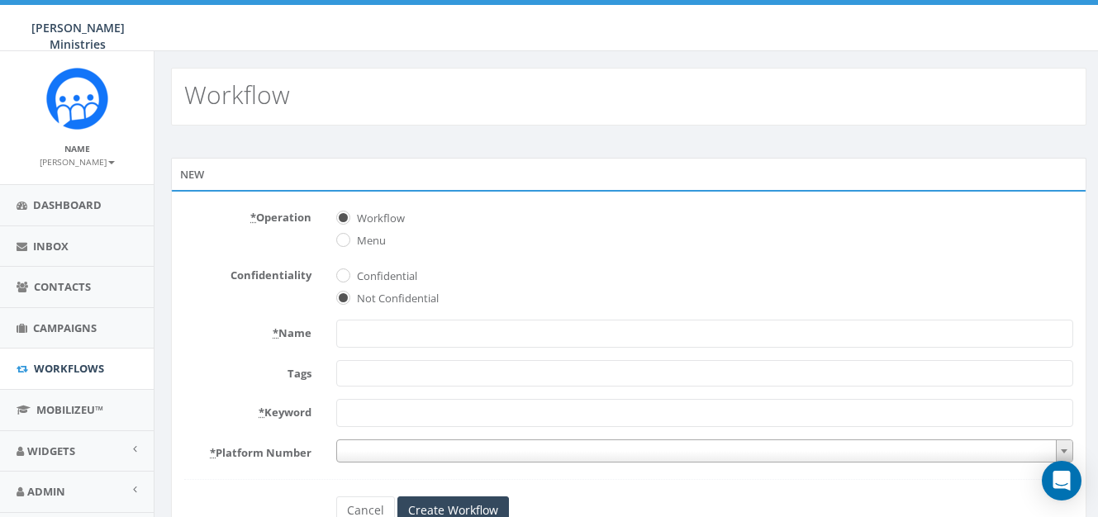
select select
click at [376, 334] on input "* Name" at bounding box center [704, 334] width 737 height 28
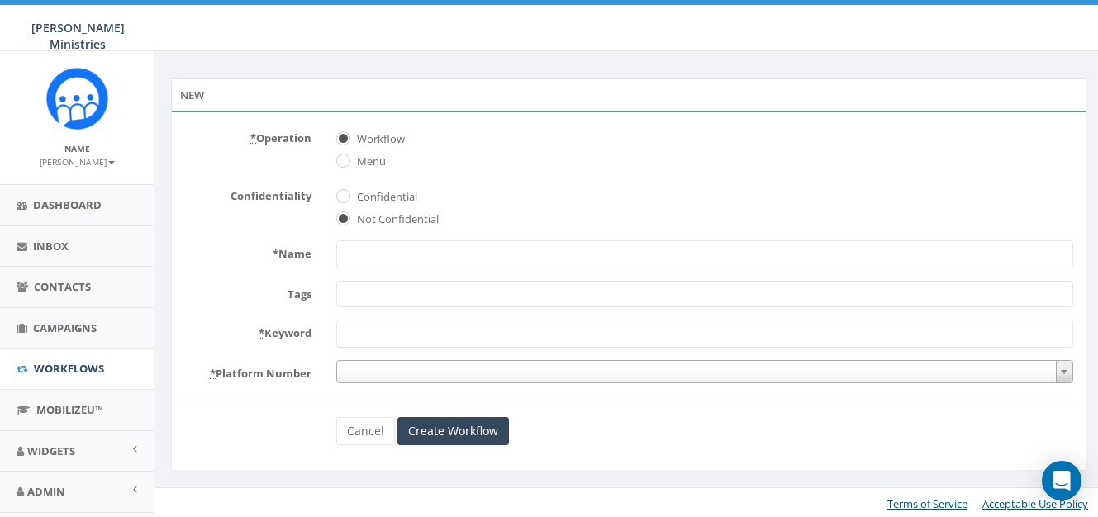
scroll to position [83, 0]
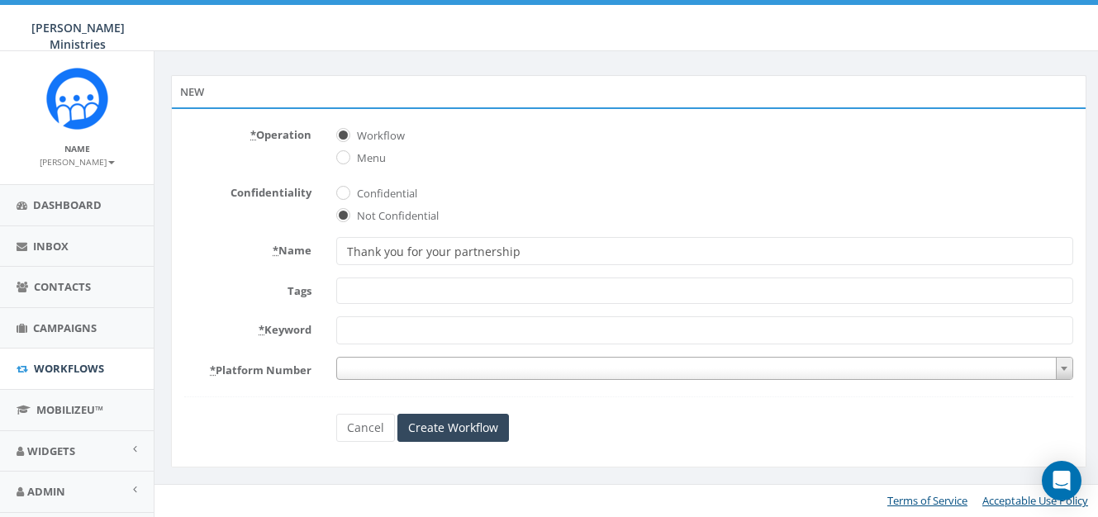
type input "Thank you for your partnership"
click at [357, 299] on span at bounding box center [704, 291] width 737 height 26
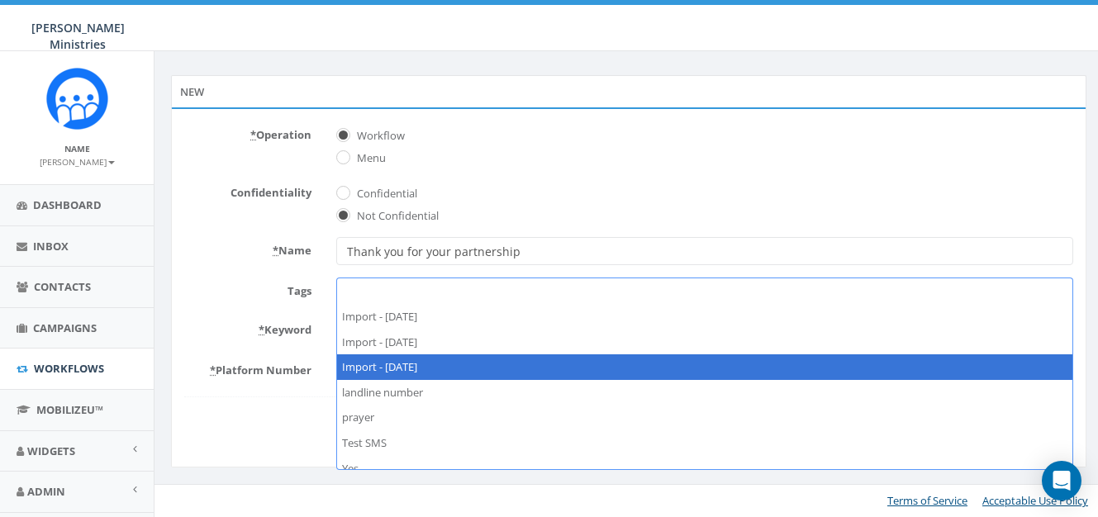
scroll to position [12, 0]
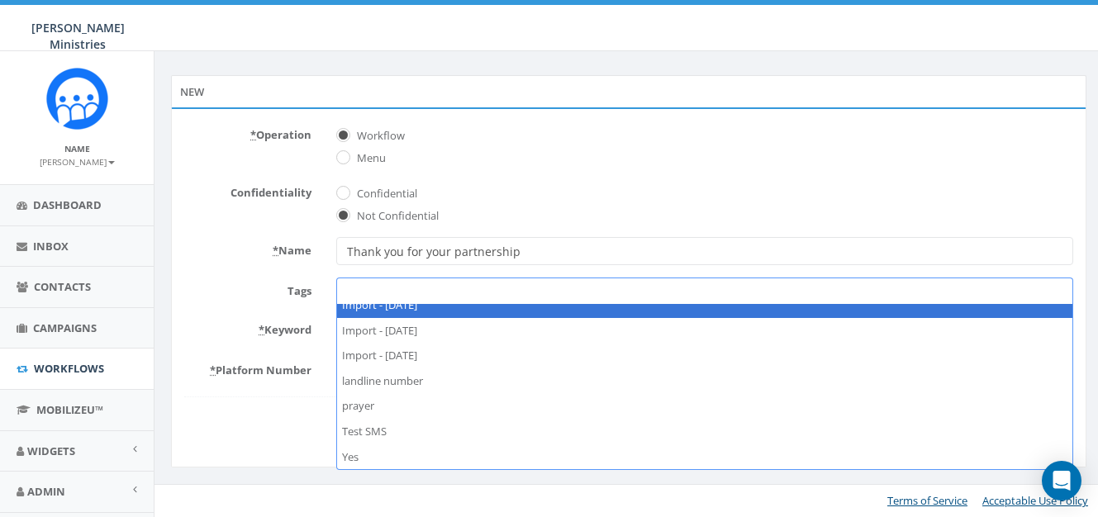
click at [290, 269] on form "* Operation Workflow Menu Confidentiality Confidential Not Confidential * Name …" at bounding box center [628, 281] width 889 height 321
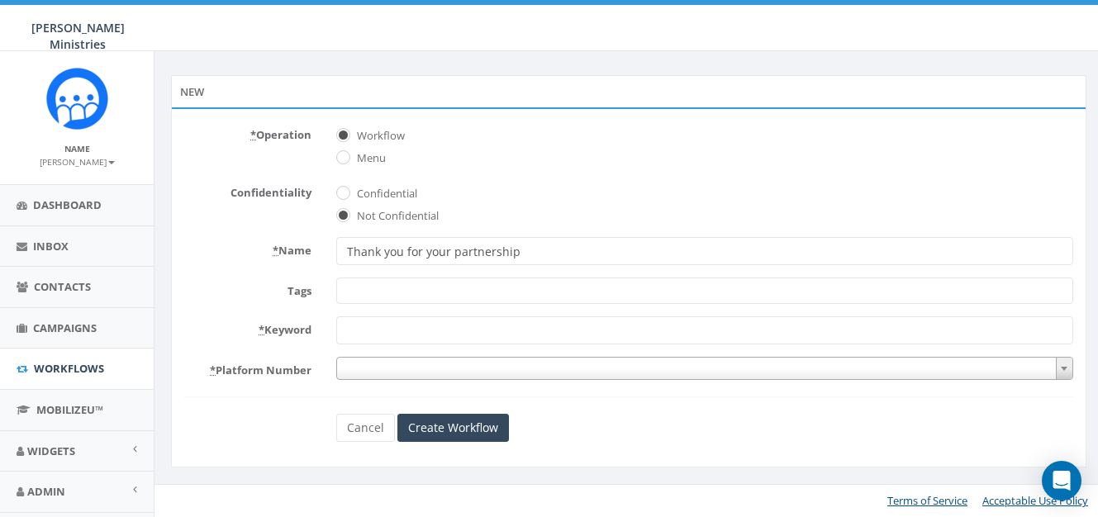
click at [357, 289] on span at bounding box center [704, 291] width 737 height 26
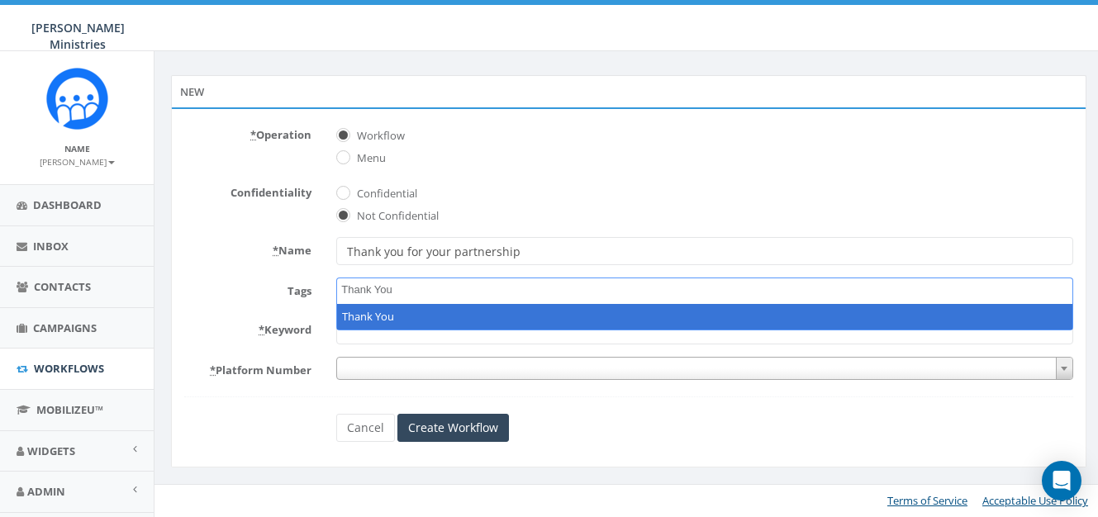
type textarea "Thank You"
select select "Thank You"
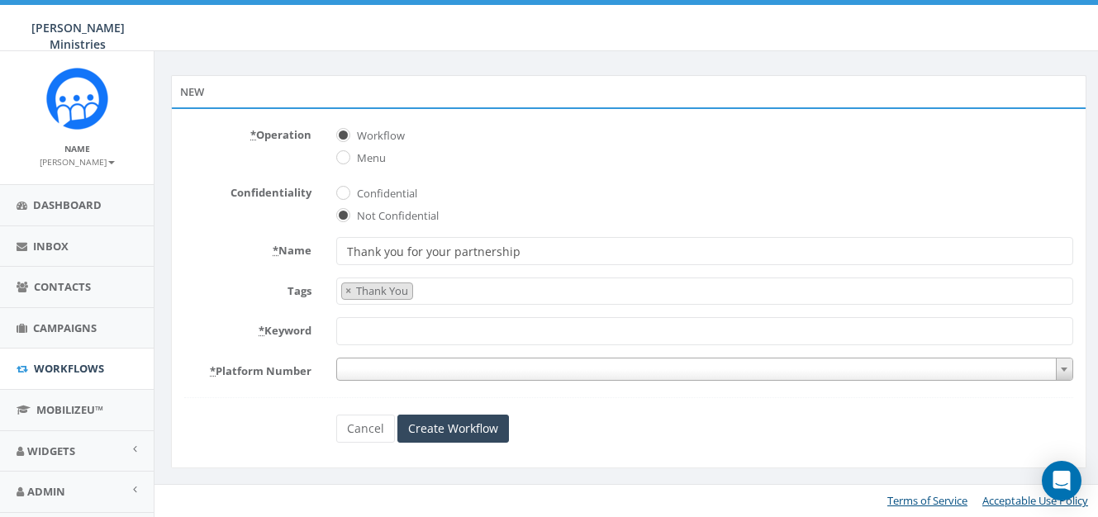
scroll to position [116, 0]
click at [345, 291] on button "×" at bounding box center [348, 291] width 12 height 16
select select
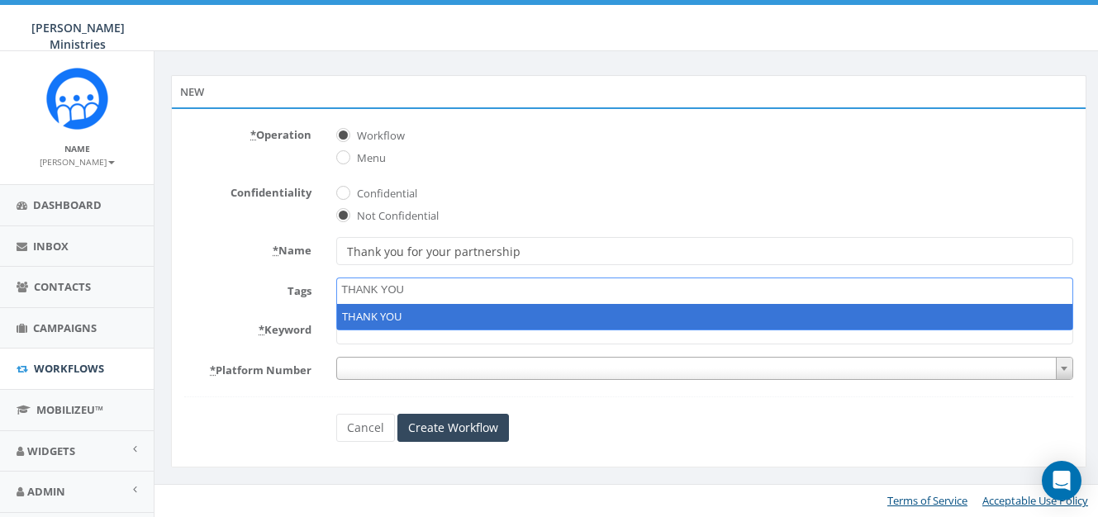
type textarea "THANK YOU"
select select "THANK YOU"
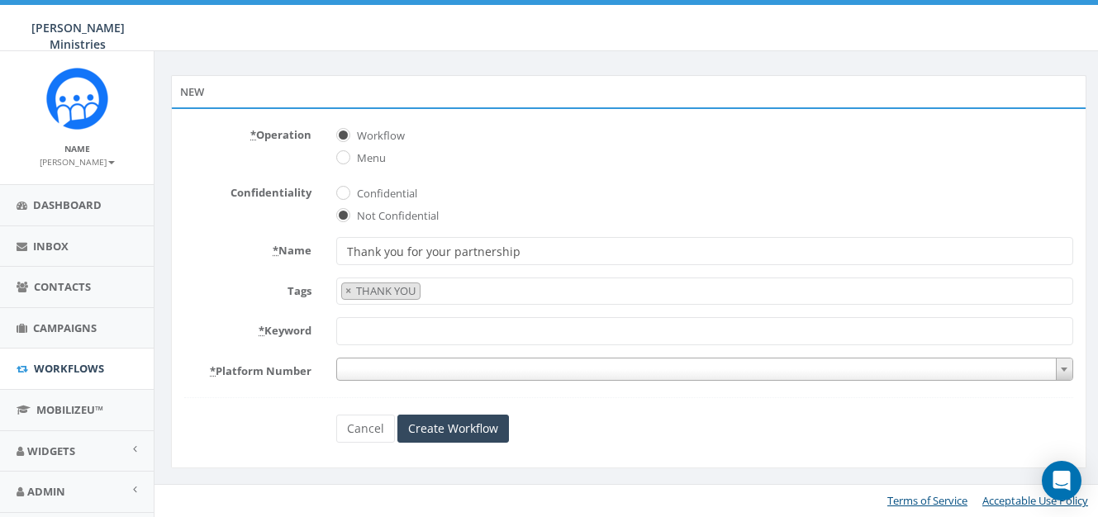
click at [354, 334] on input "* Keyword" at bounding box center [704, 331] width 737 height 28
drag, startPoint x: 252, startPoint y: 327, endPoint x: 264, endPoint y: 331, distance: 12.3
click at [263, 331] on label "* Keyword" at bounding box center [248, 327] width 152 height 21
click at [388, 331] on input "* Keyword" at bounding box center [704, 331] width 737 height 28
click at [1053, 481] on icon "Open Intercom Messenger" at bounding box center [1061, 480] width 21 height 21
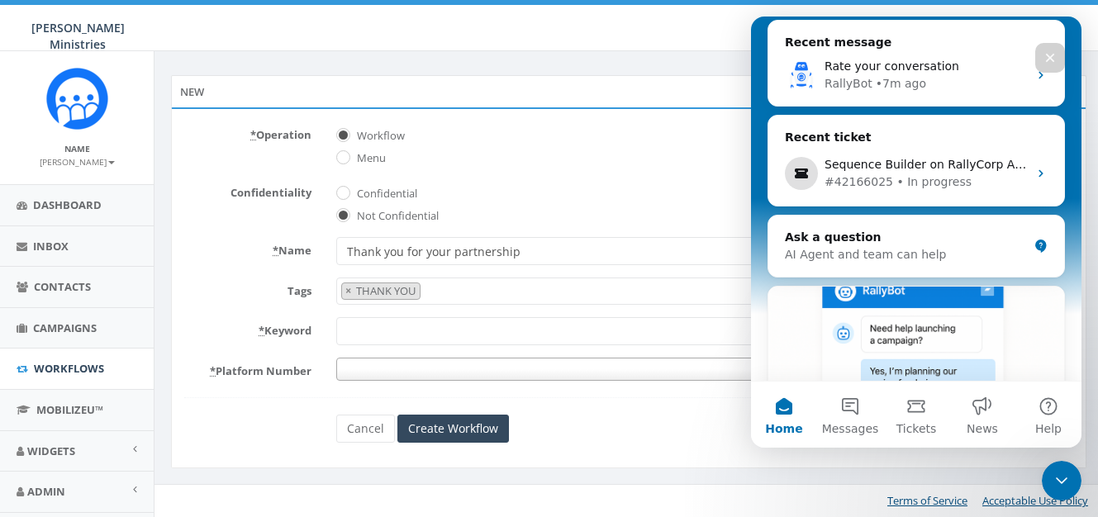
scroll to position [191, 0]
click at [849, 404] on button "Messages" at bounding box center [850, 415] width 66 height 66
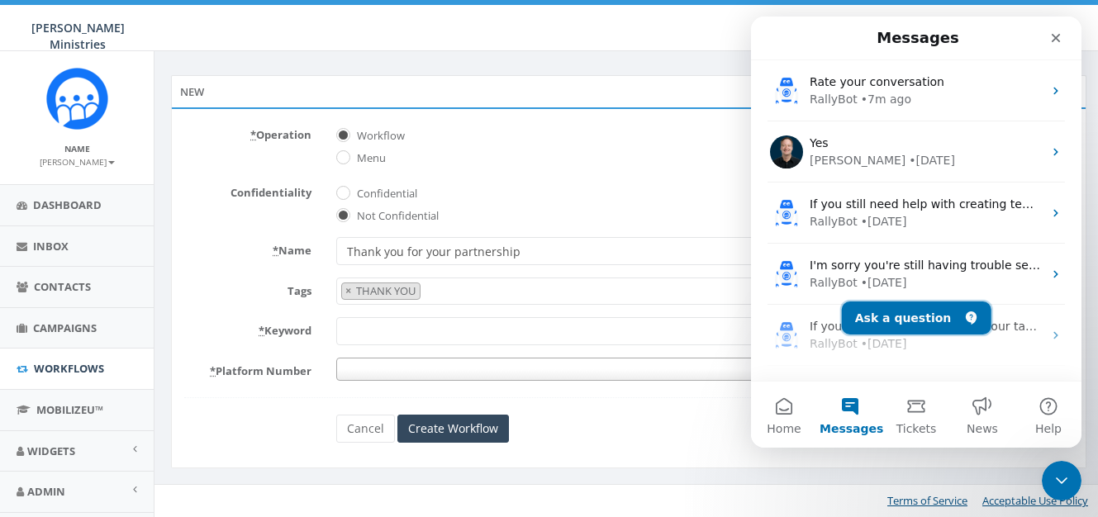
click at [892, 330] on button "Ask a question" at bounding box center [917, 318] width 150 height 33
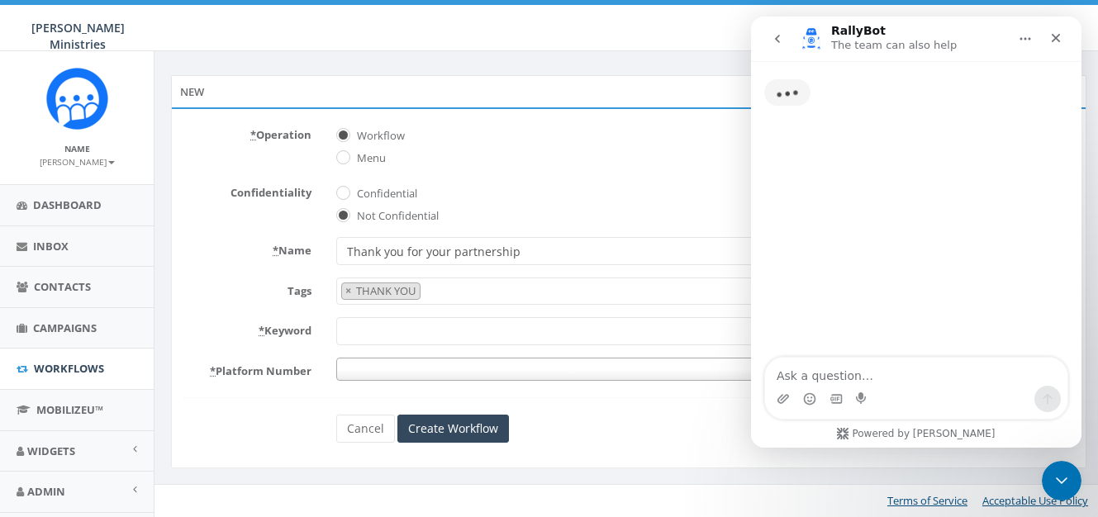
click at [838, 373] on textarea "Ask a question…" at bounding box center [916, 372] width 302 height 28
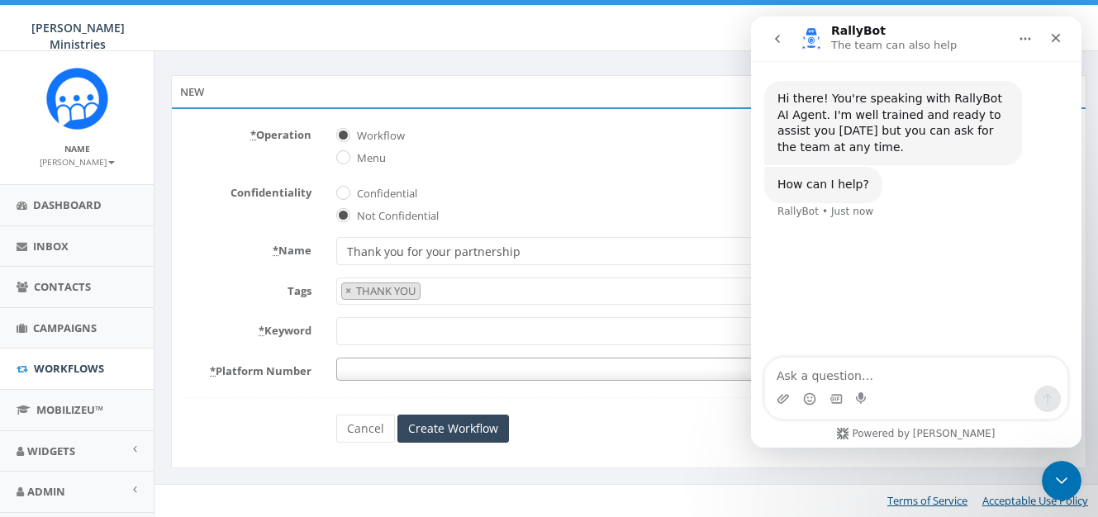
click at [778, 45] on button "go back" at bounding box center [777, 38] width 31 height 31
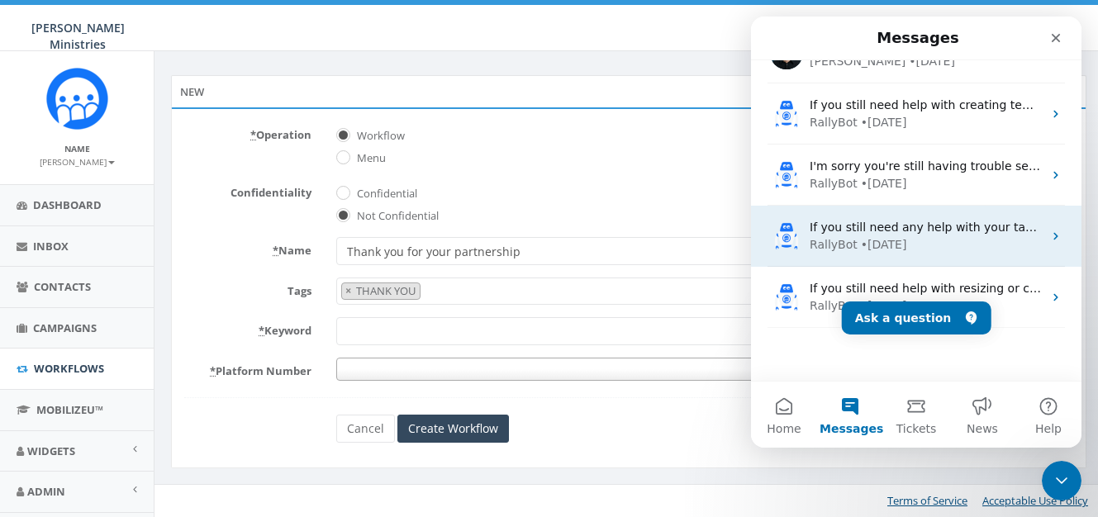
scroll to position [112, 0]
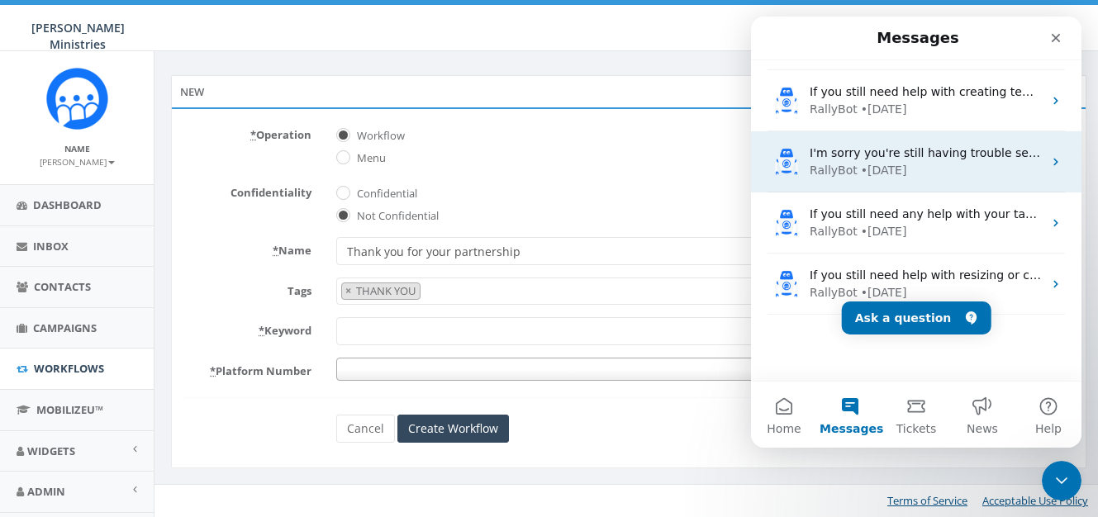
click at [904, 181] on div "I'm sorry you're still having trouble seeing the Sequence Builder, and I hope t…" at bounding box center [916, 161] width 331 height 61
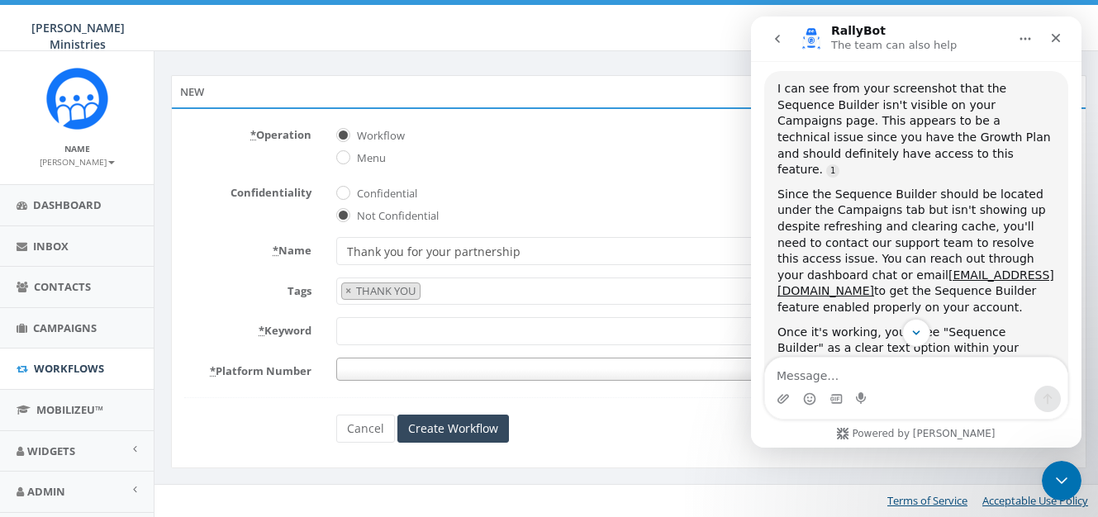
scroll to position [4952, 0]
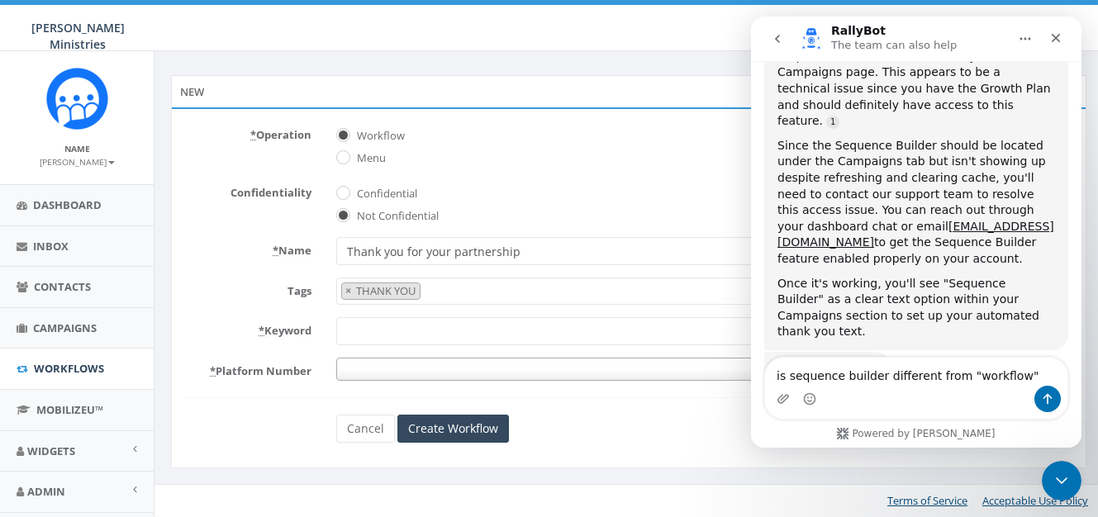
type textarea "is sequence builder different from "workflow"?"
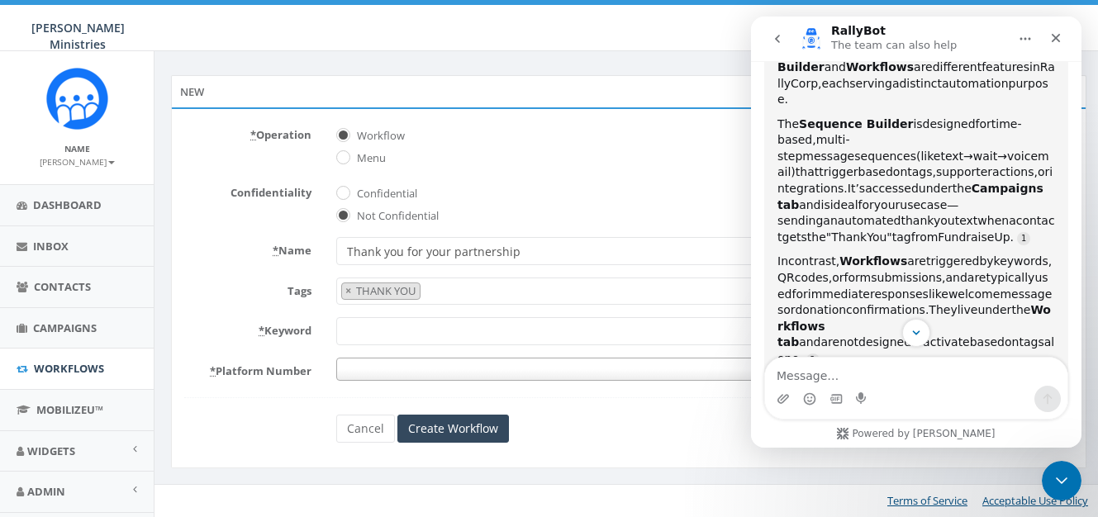
scroll to position [5538, 0]
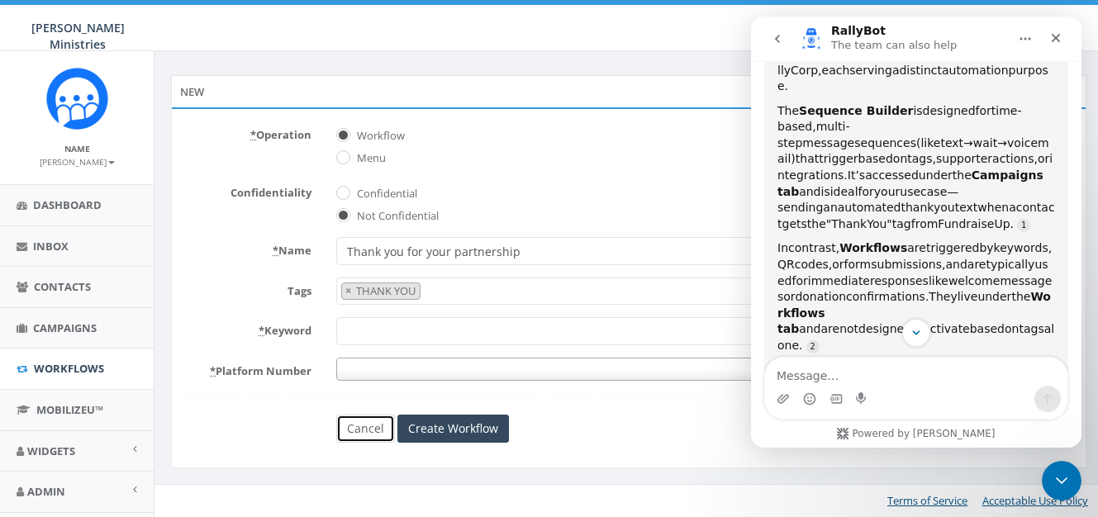
click at [377, 433] on link "Cancel" at bounding box center [365, 429] width 59 height 28
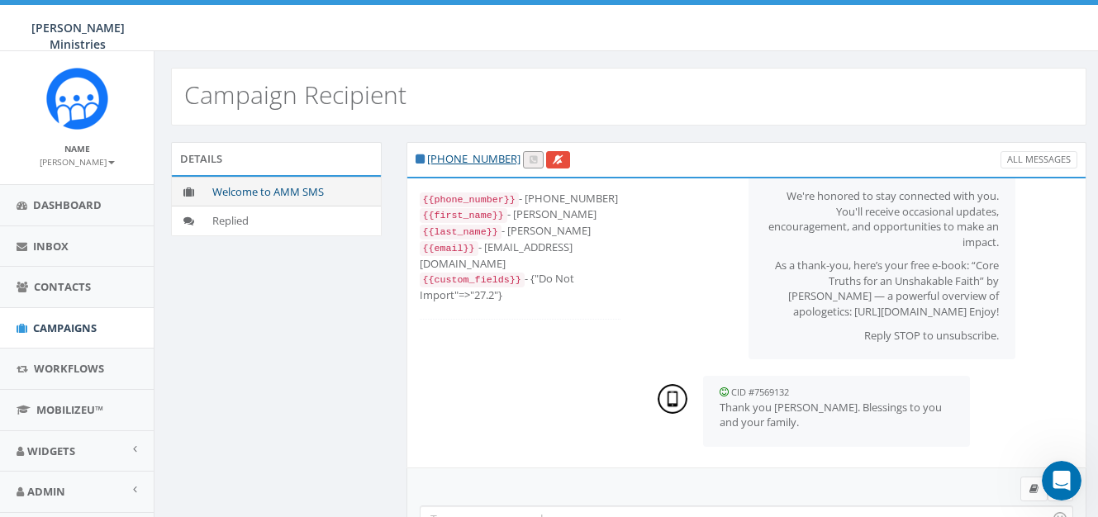
scroll to position [17, 0]
click at [64, 288] on span "Contacts" at bounding box center [62, 286] width 57 height 15
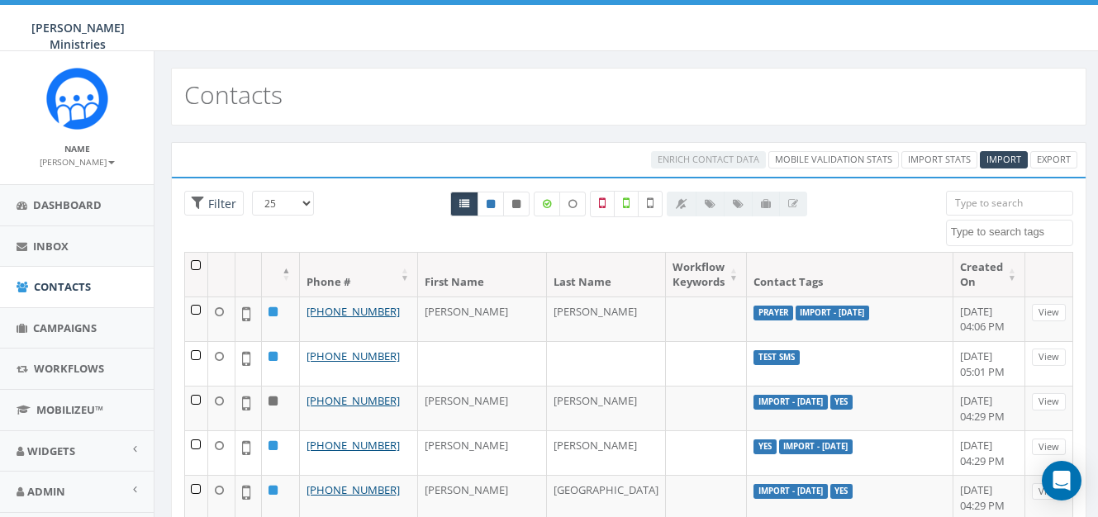
select select
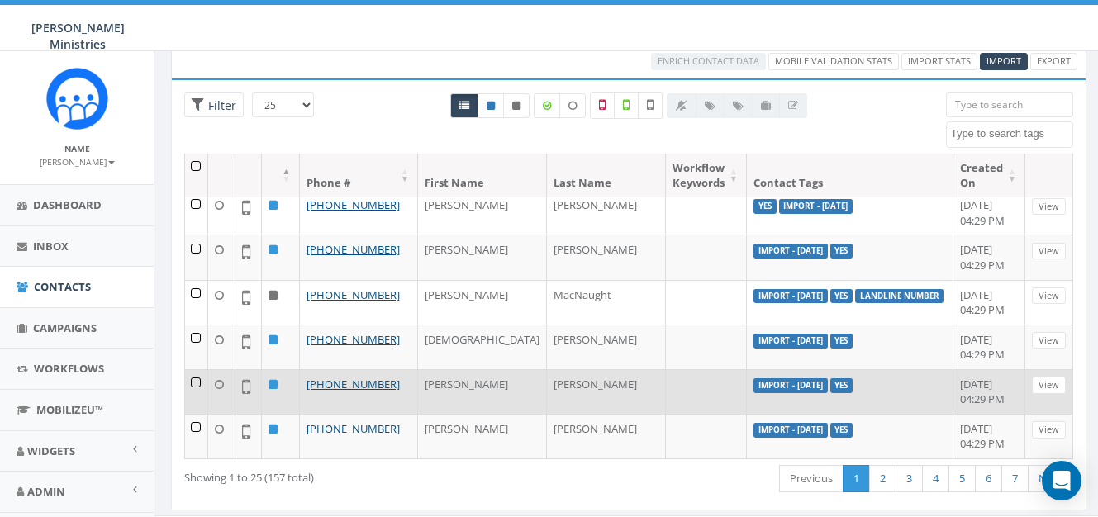
scroll to position [129, 0]
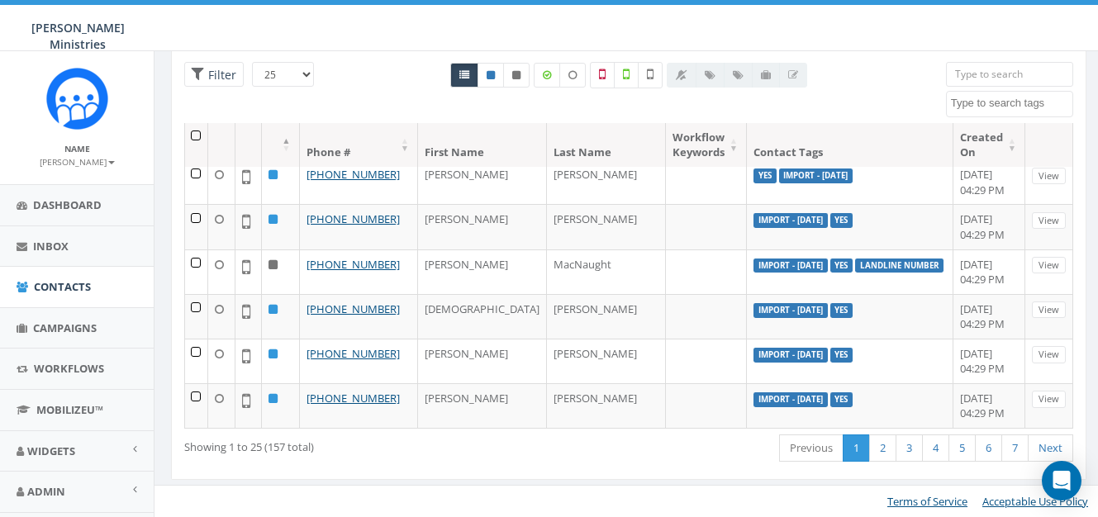
click at [997, 74] on input "search" at bounding box center [1009, 74] width 127 height 25
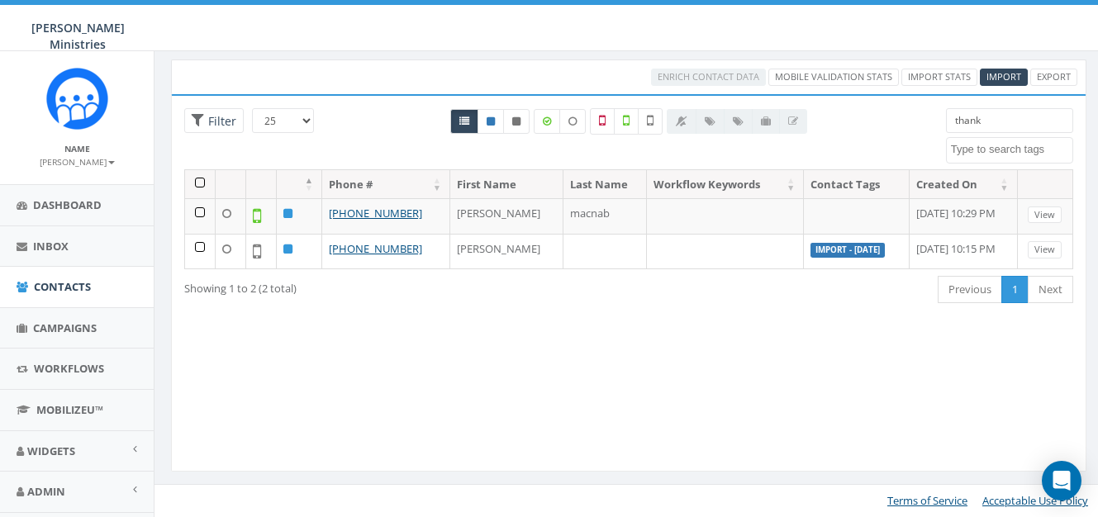
scroll to position [0, 0]
type input "thank you"
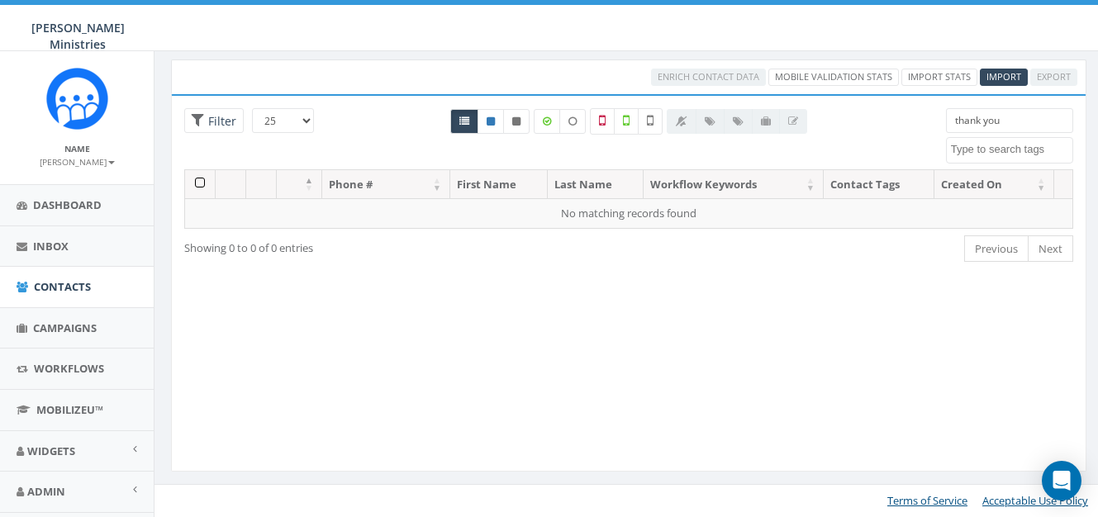
drag, startPoint x: 1007, startPoint y: 121, endPoint x: 934, endPoint y: 126, distance: 72.8
click at [936, 126] on div "thank you Import - 04/09/2025 Import - 10/09/2025 Import - 10/13/2025 landline …" at bounding box center [1010, 135] width 152 height 55
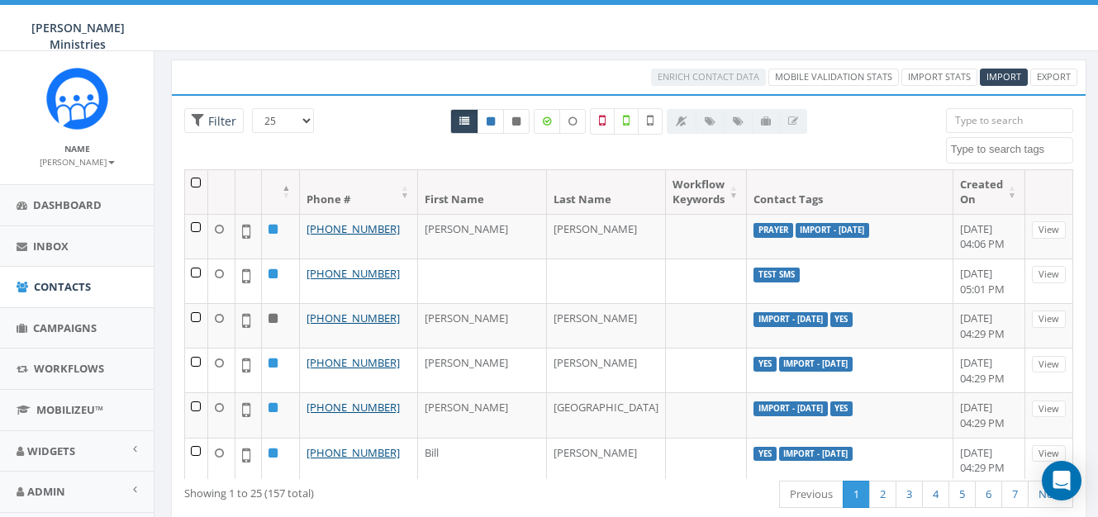
scroll to position [129, 0]
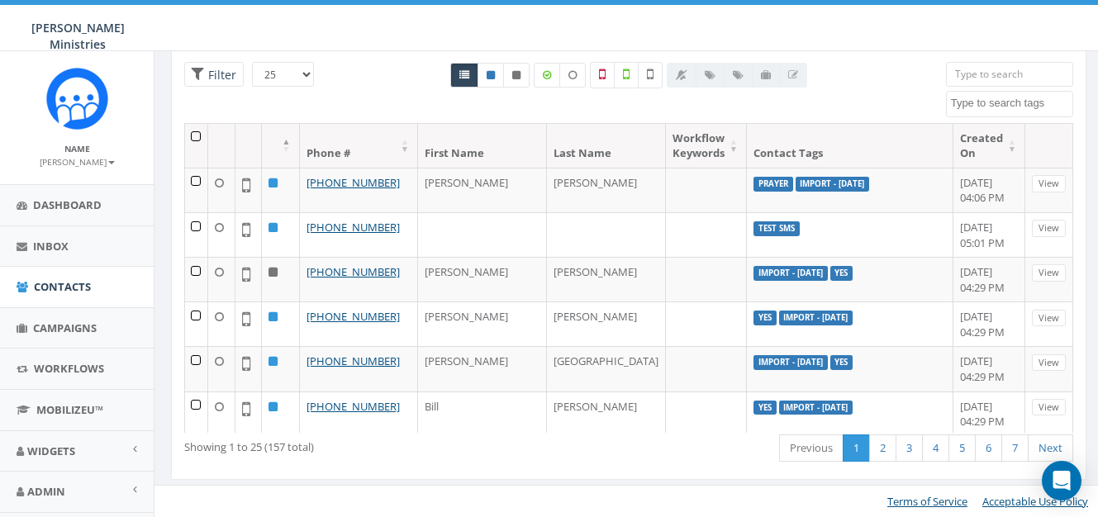
click at [738, 75] on div at bounding box center [737, 75] width 140 height 25
click at [702, 76] on div at bounding box center [737, 75] width 140 height 25
click at [711, 75] on div at bounding box center [737, 75] width 140 height 25
click at [222, 82] on span "Filter" at bounding box center [220, 75] width 32 height 16
radio input "true"
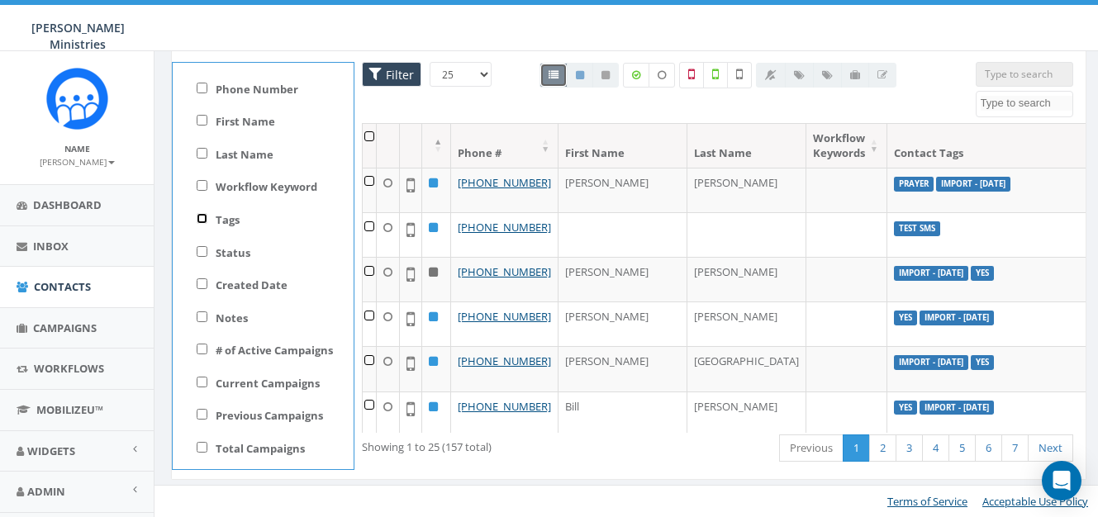
click at [202, 220] on input "Tags" at bounding box center [202, 218] width 11 height 11
checkbox input "true"
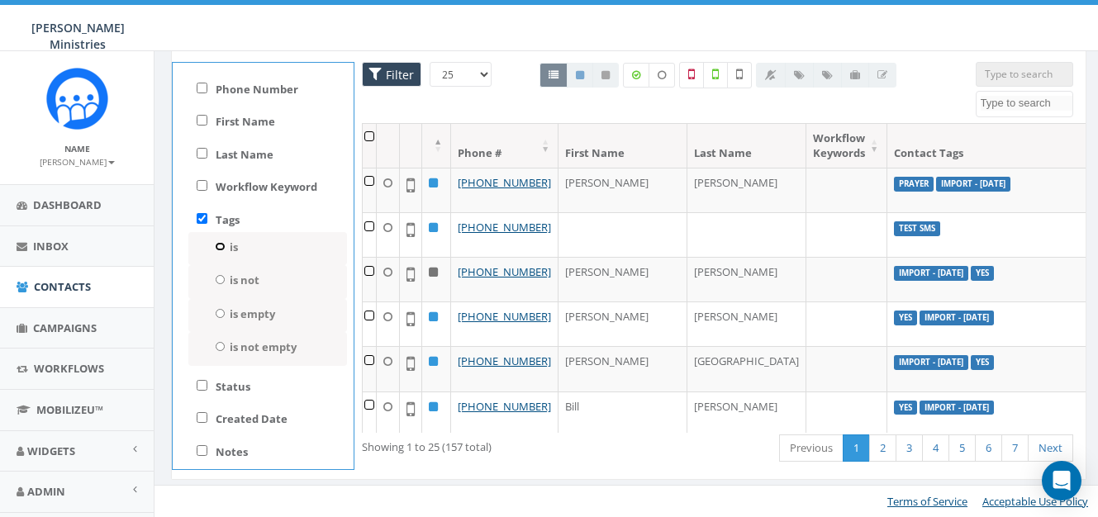
click at [217, 245] on input "is" at bounding box center [220, 246] width 11 height 9
radio input "true"
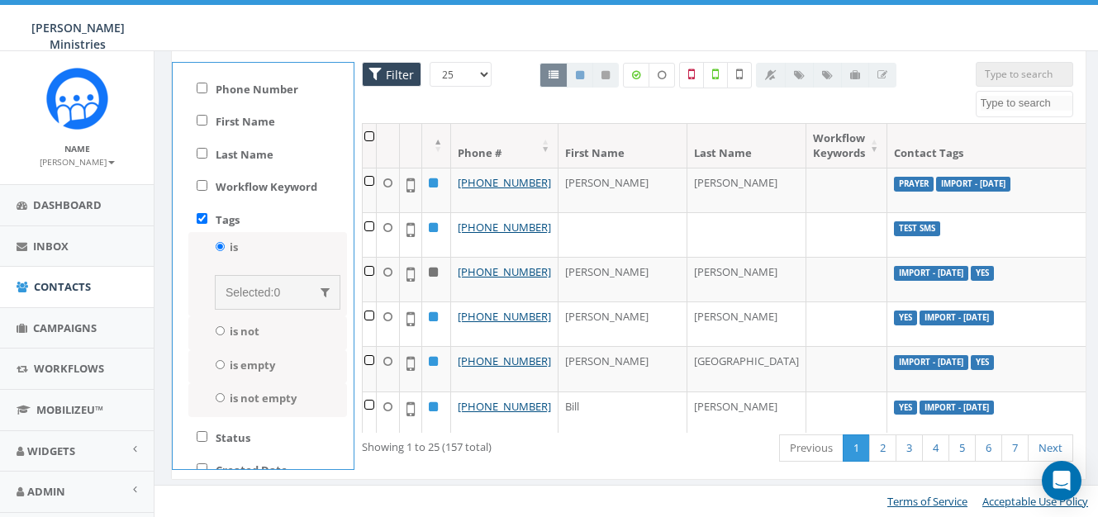
click at [250, 294] on span "Selected:" at bounding box center [250, 292] width 48 height 13
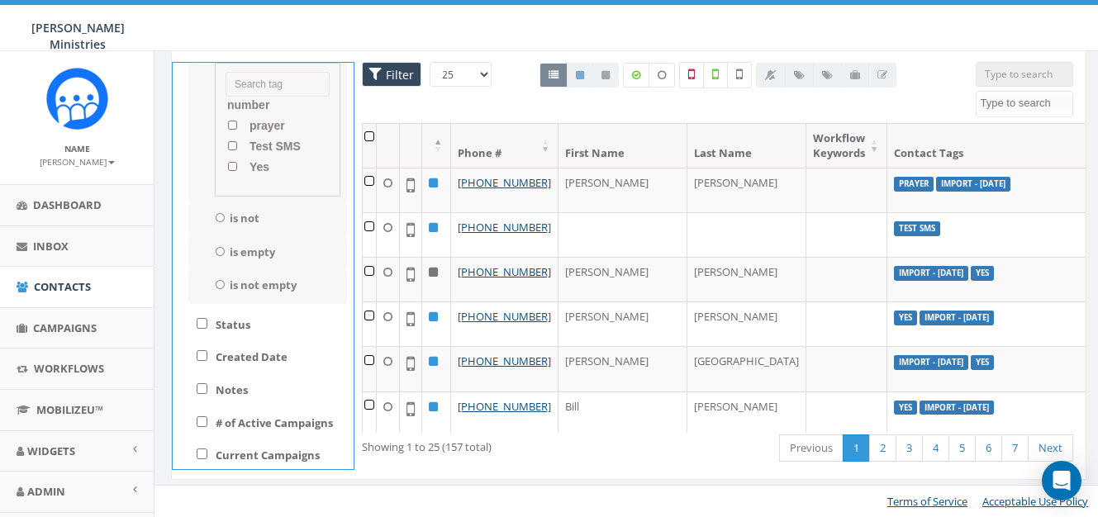
scroll to position [256, 0]
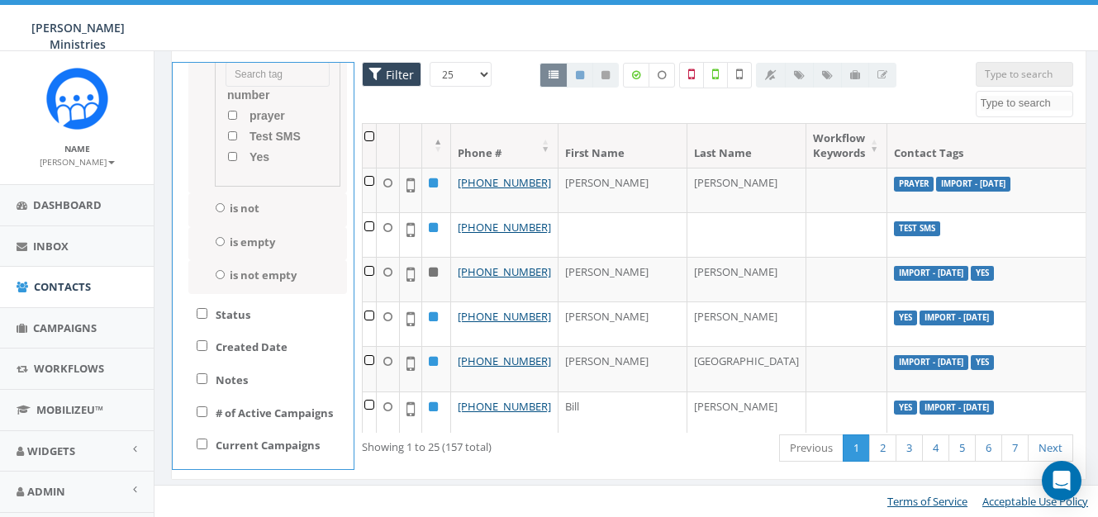
click at [557, 460] on div "Showing 1 to 25 (157 total) First Previous 1 2 3 4 5 6 7 Next Last" at bounding box center [718, 450] width 736 height 34
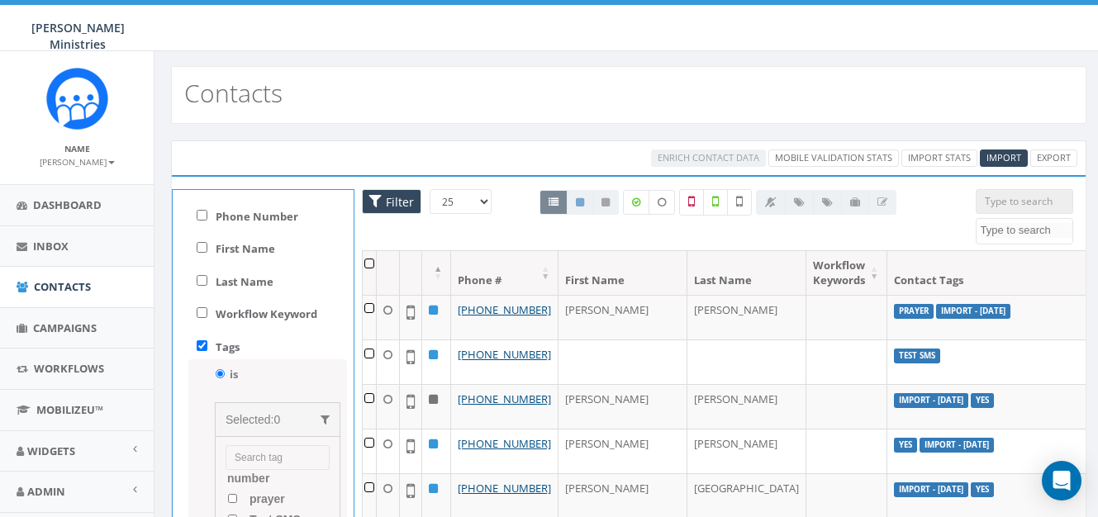
scroll to position [0, 0]
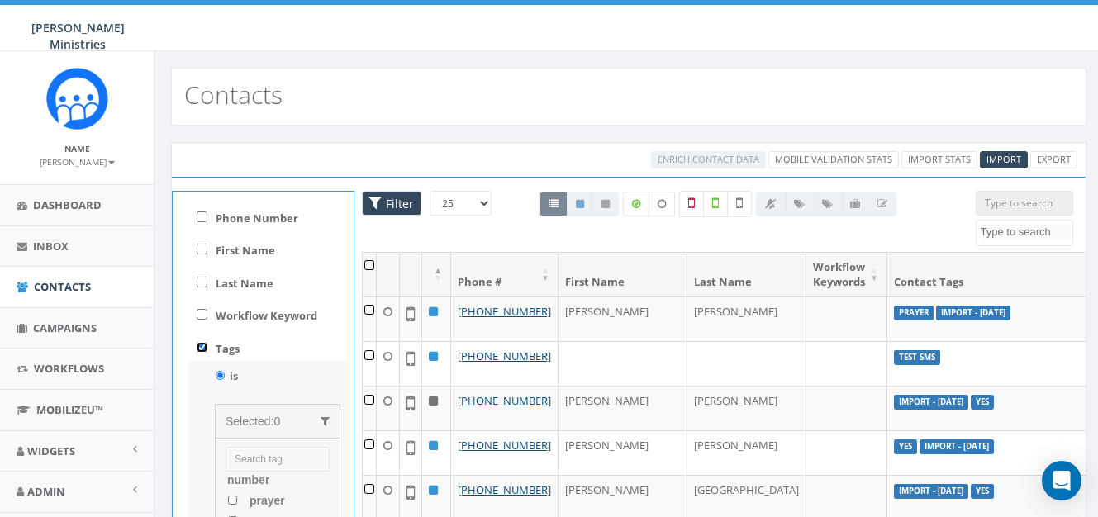
click at [202, 350] on input "Tags" at bounding box center [202, 347] width 11 height 11
checkbox input "false"
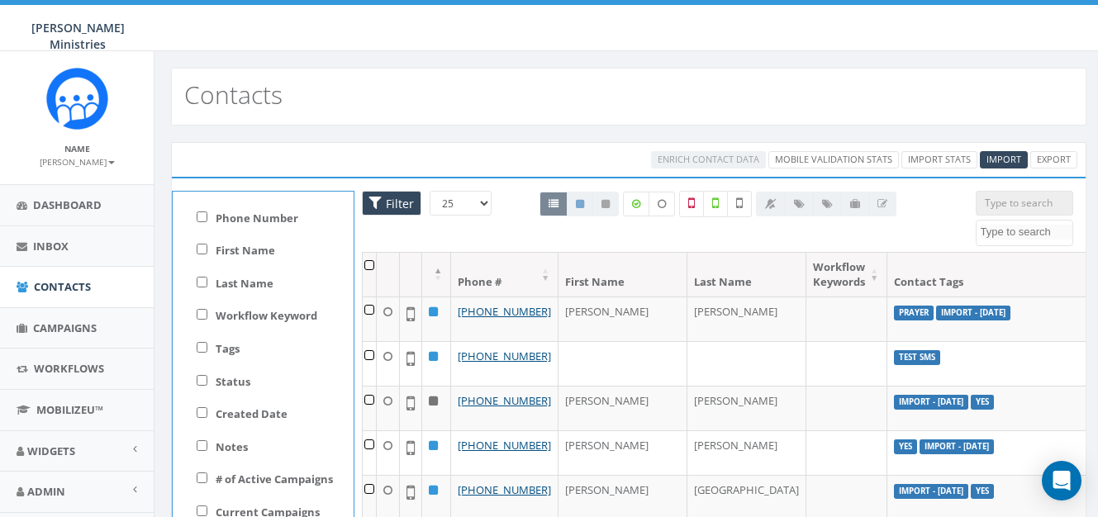
click at [354, 106] on div "Contacts" at bounding box center [629, 97] width 916 height 58
click at [398, 148] on div "Enrich Contact Data Mobile Validation Stats Import Stats Import Export" at bounding box center [629, 159] width 916 height 35
click at [393, 202] on span "Filter" at bounding box center [398, 204] width 32 height 16
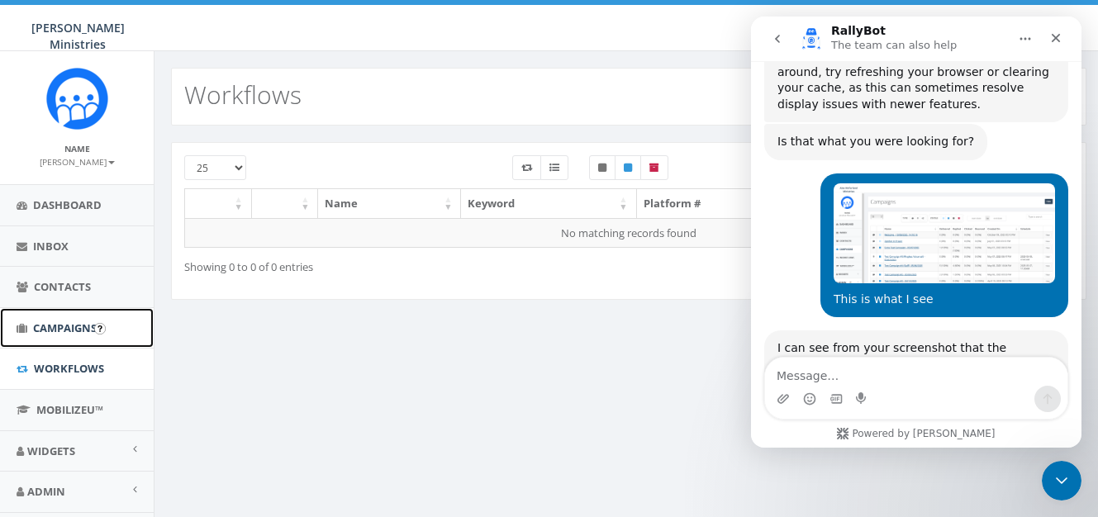
click at [54, 326] on span "Campaigns" at bounding box center [65, 328] width 64 height 15
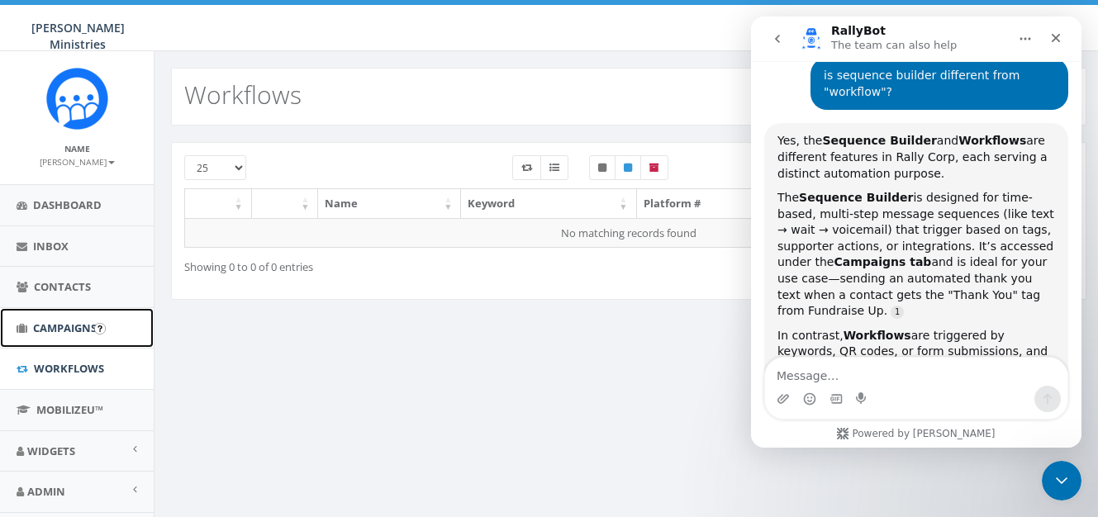
scroll to position [5595, 0]
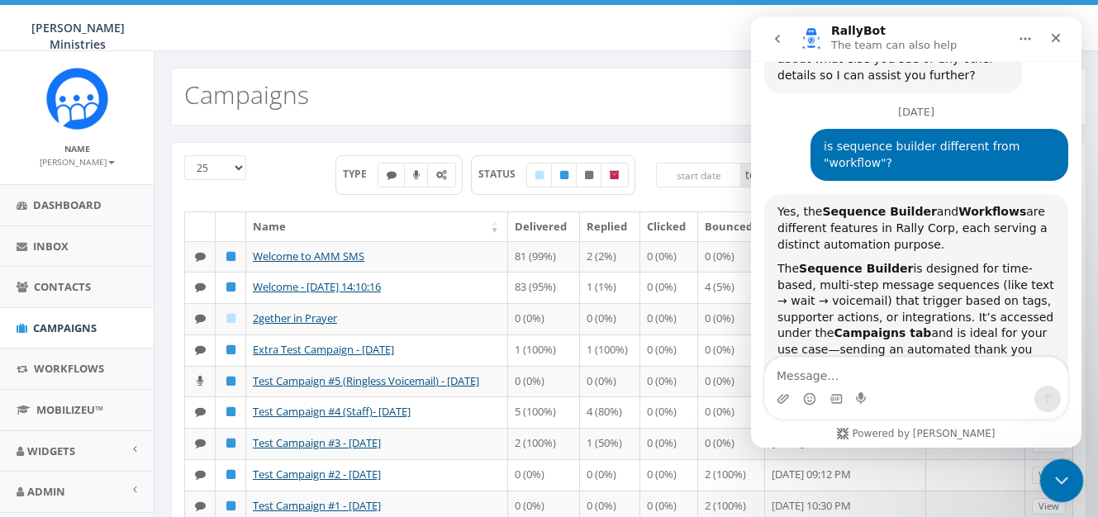
scroll to position [5595, 0]
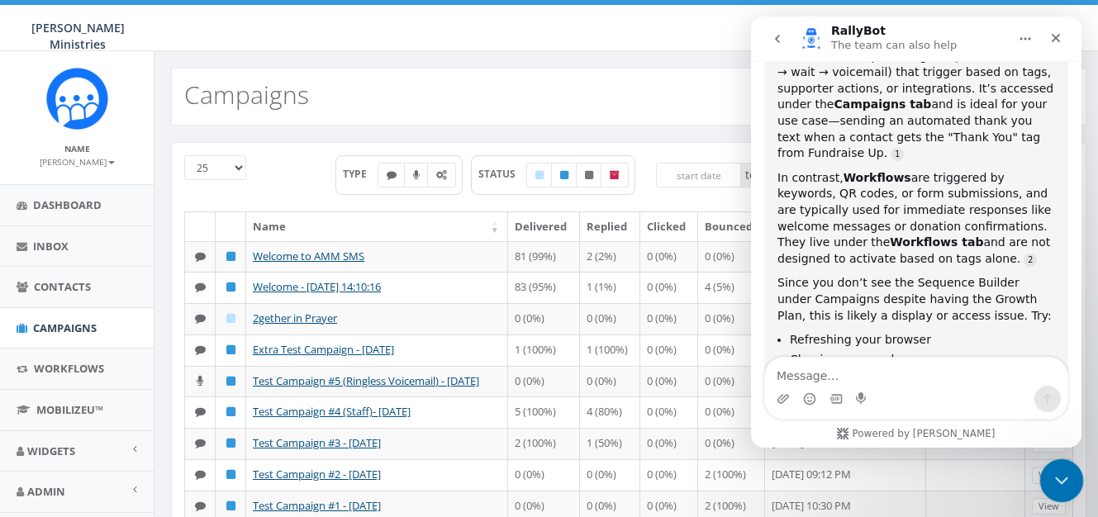
click at [1061, 487] on icon "Close Intercom Messenger" at bounding box center [1060, 479] width 20 height 20
